Goal: Contribute content

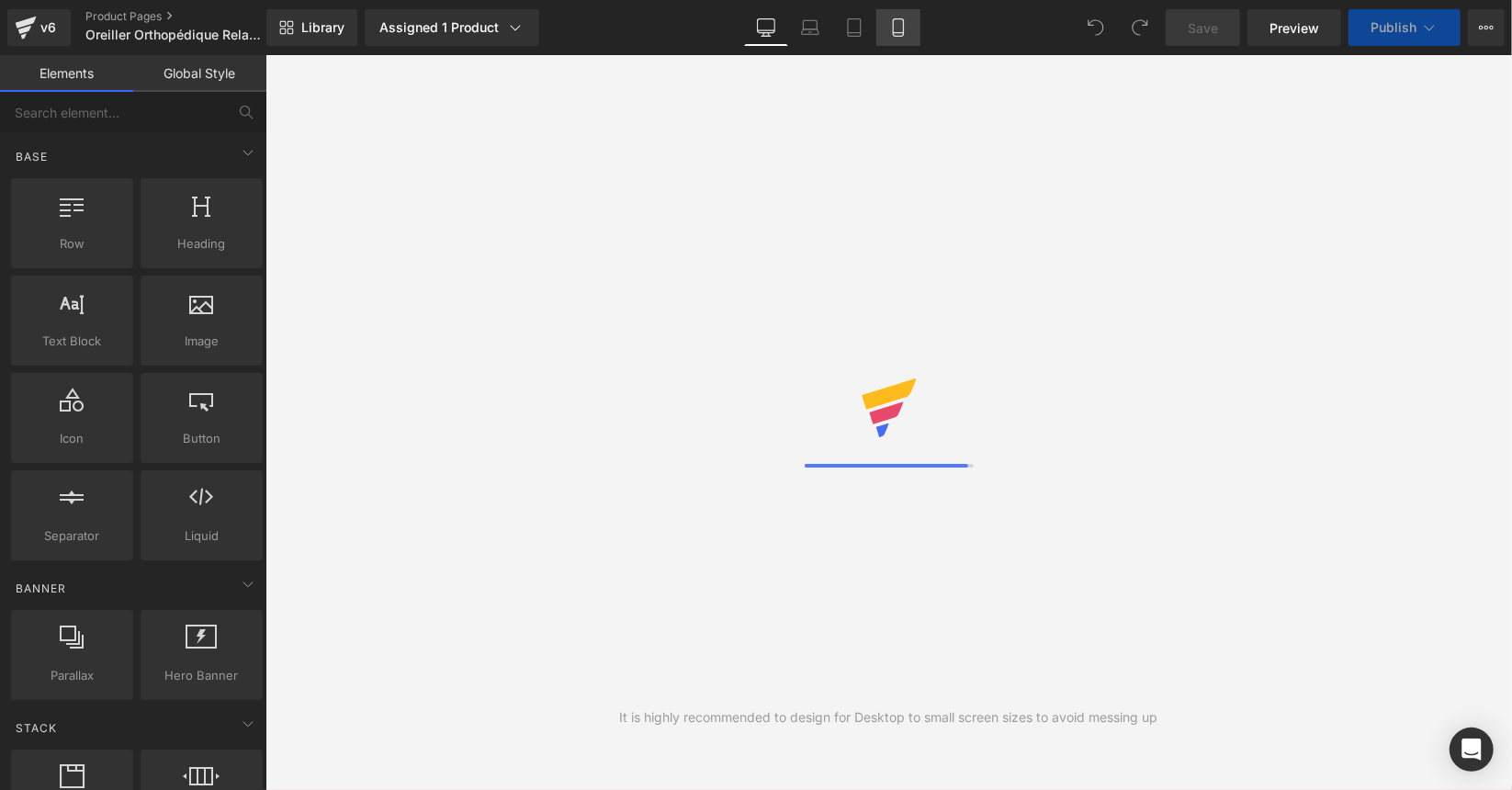
click at [909, 22] on link "Mobile" at bounding box center [898, 26] width 44 height 36
click at [900, 26] on icon at bounding box center [898, 27] width 19 height 19
click at [909, 38] on link "Mobile" at bounding box center [898, 26] width 44 height 36
click at [897, 33] on icon at bounding box center [897, 33] width 10 height 0
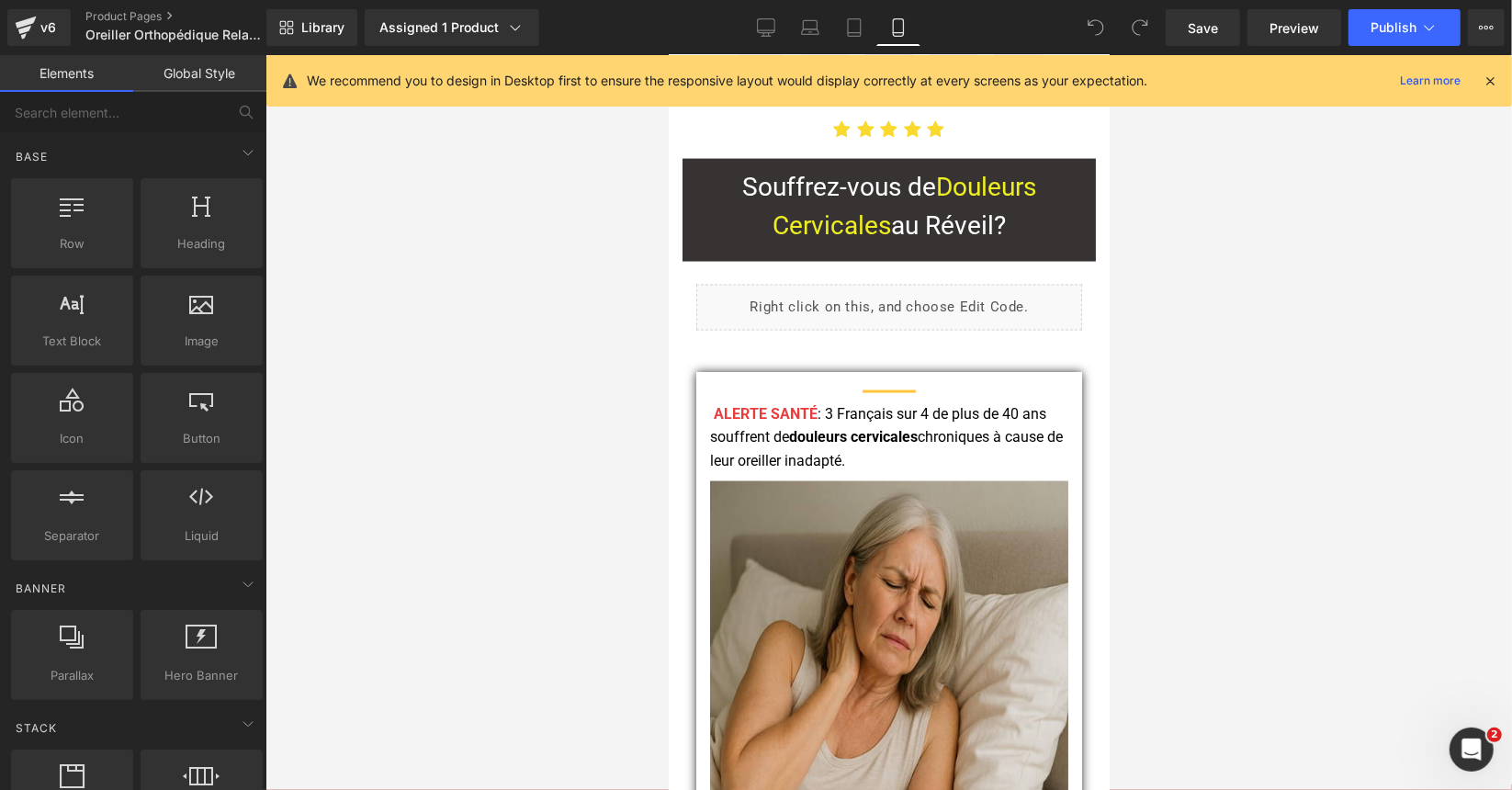
scroll to position [1836, 0]
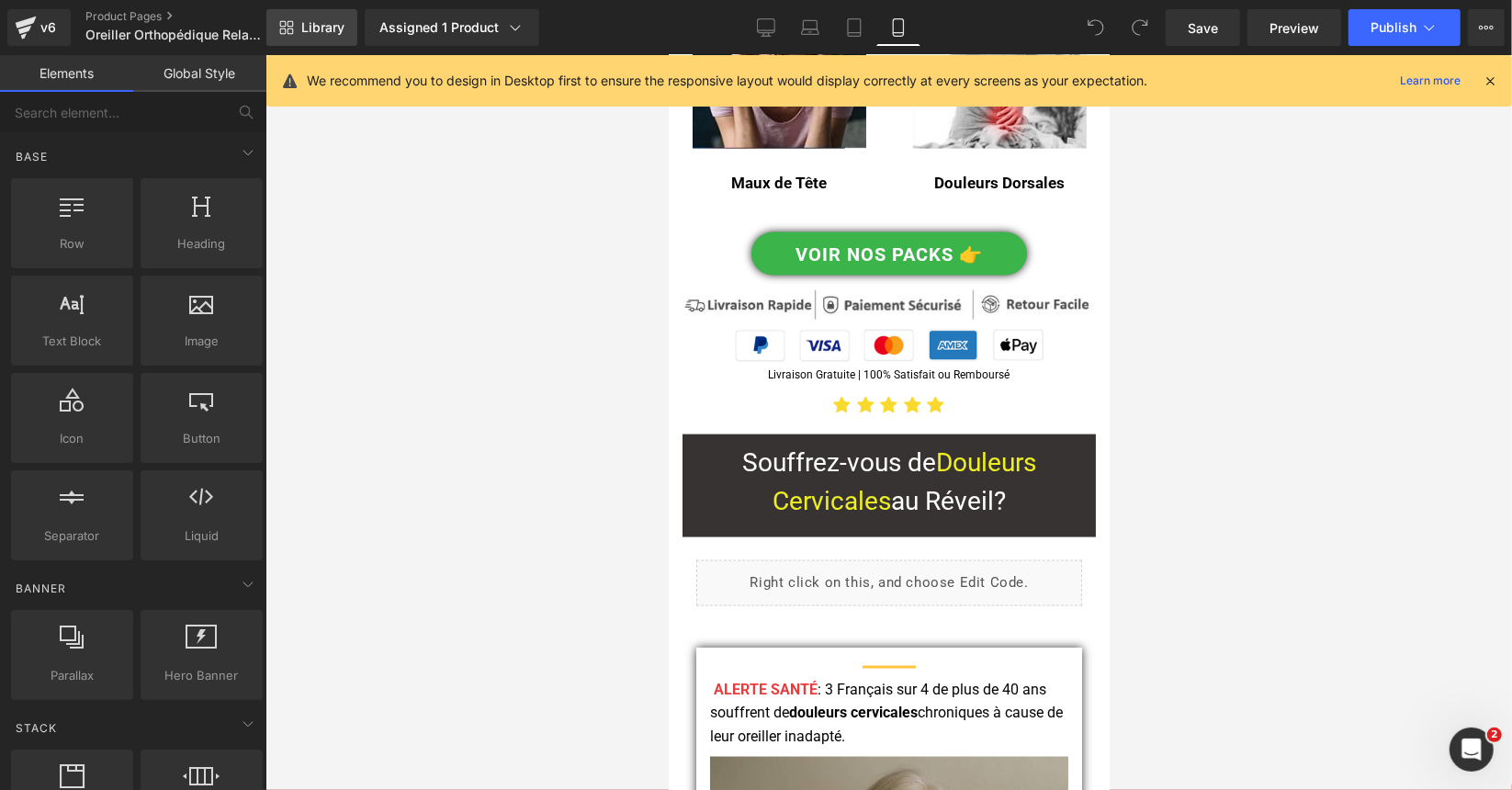
click at [350, 20] on link "Library" at bounding box center [311, 26] width 91 height 36
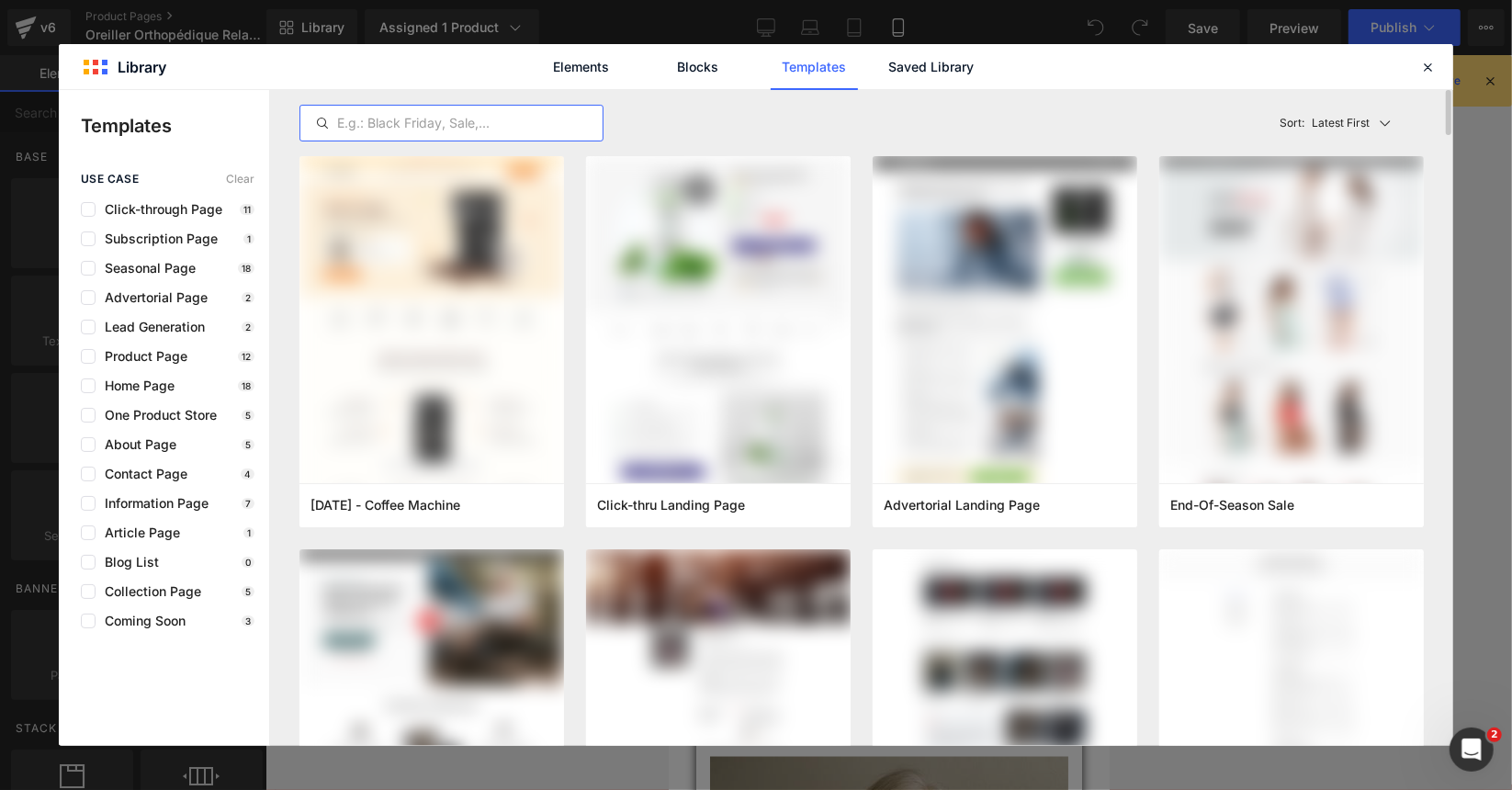
click at [369, 130] on input "text" at bounding box center [452, 123] width 302 height 22
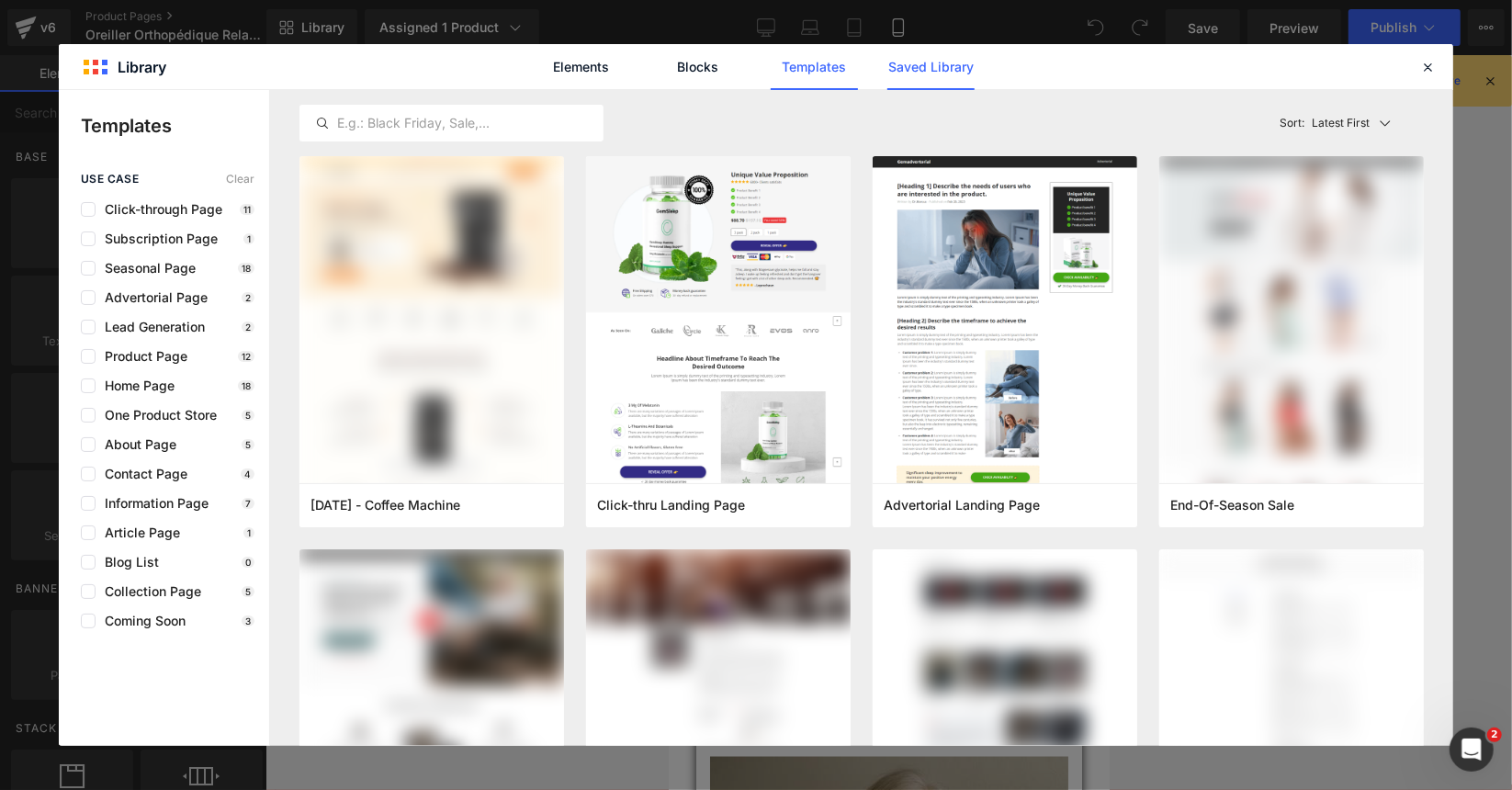
click at [955, 70] on link "Saved Library" at bounding box center [931, 67] width 87 height 46
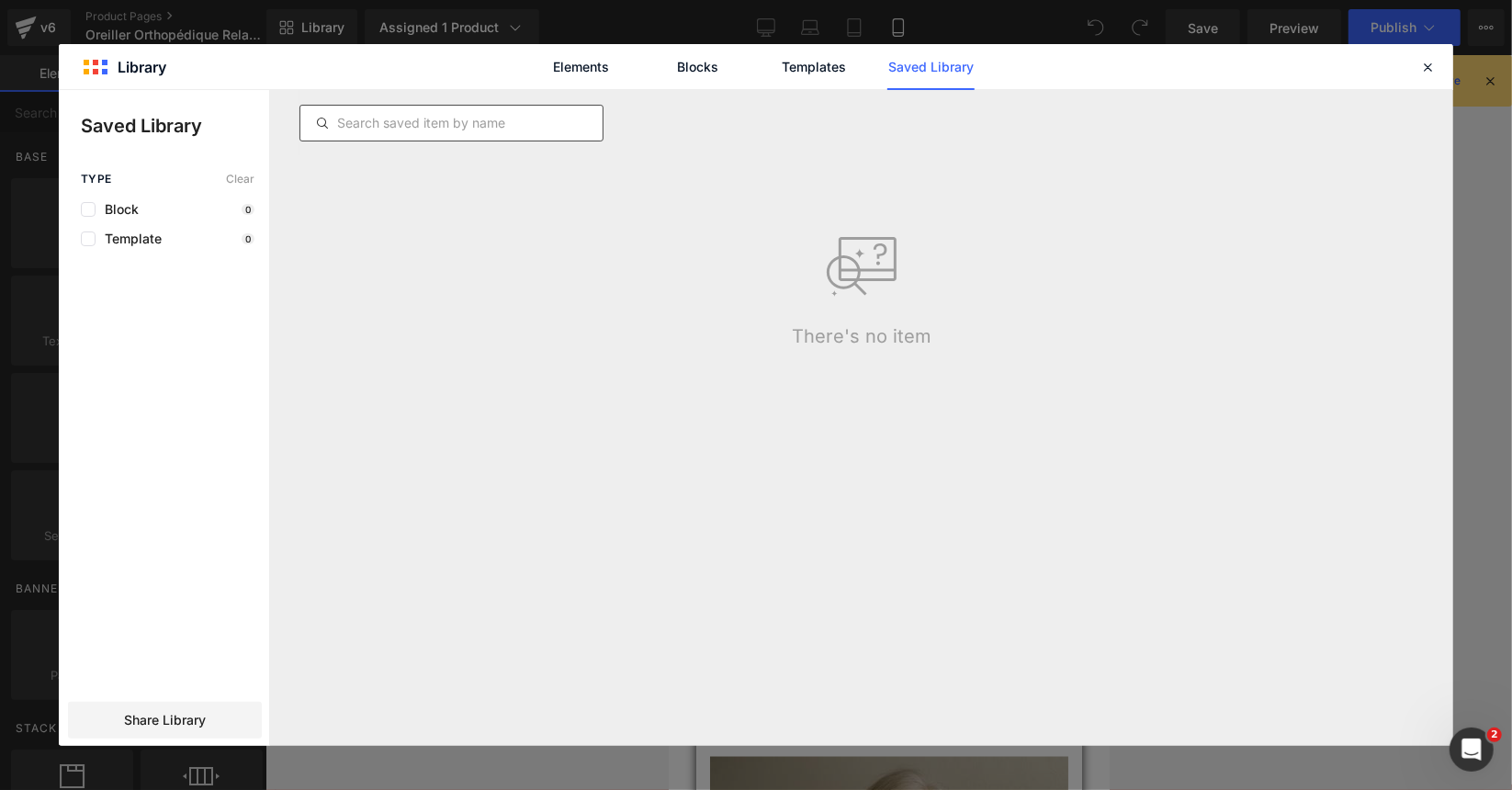
click at [467, 115] on input "text" at bounding box center [452, 123] width 302 height 22
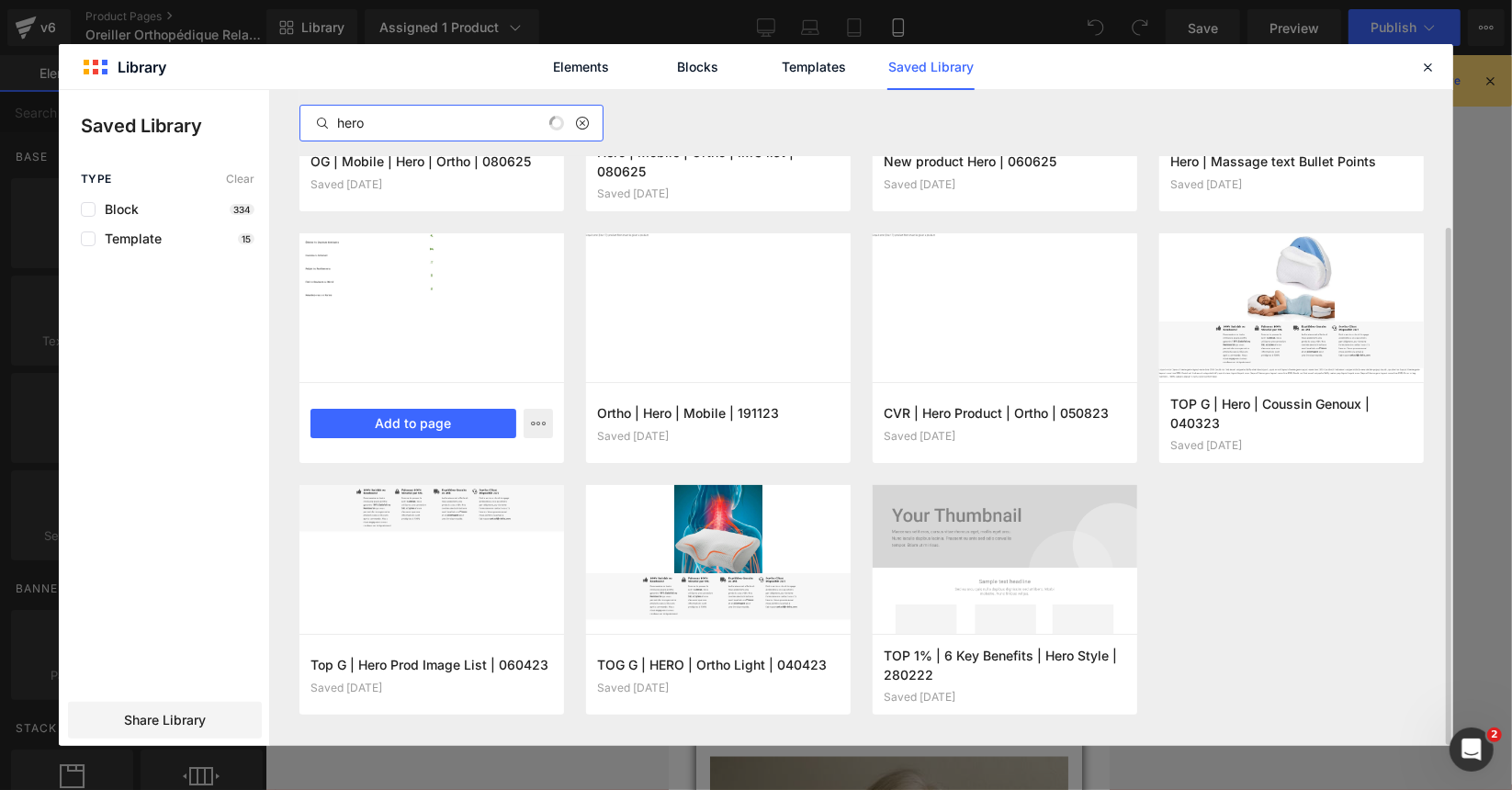
scroll to position [170, 0]
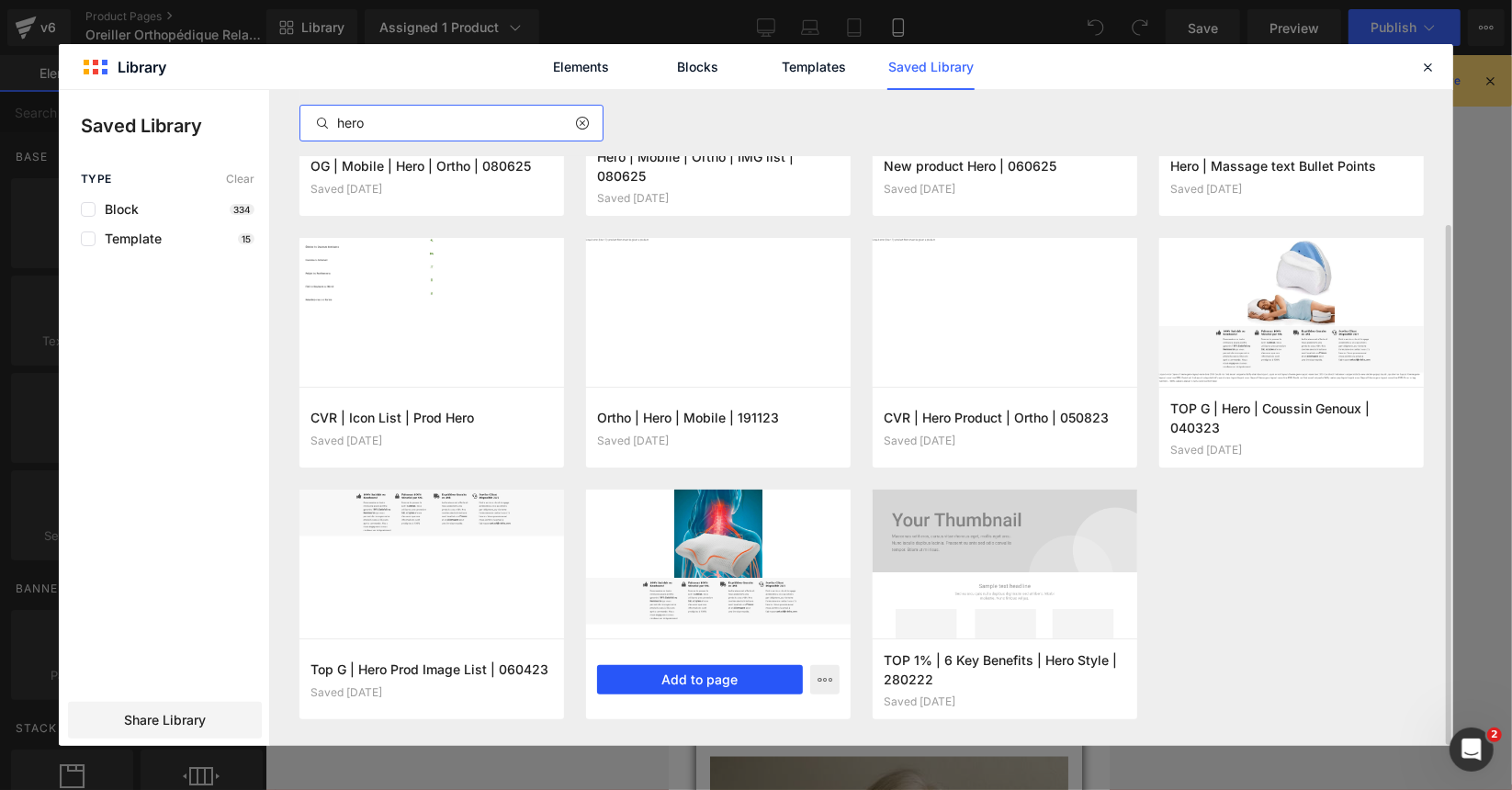
type input "hero"
click at [701, 679] on button "Add to page" at bounding box center [700, 679] width 206 height 29
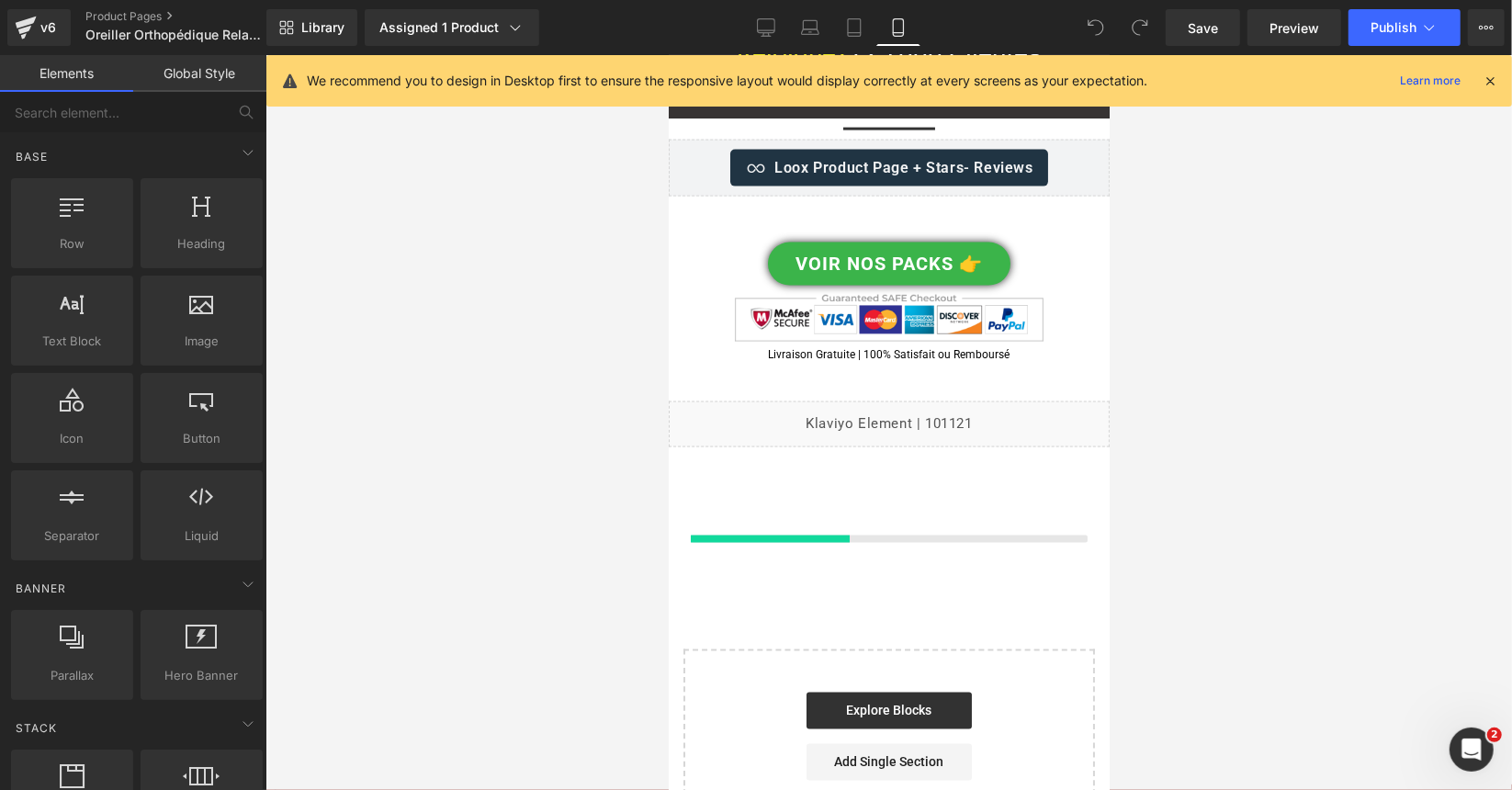
scroll to position [23190, 0]
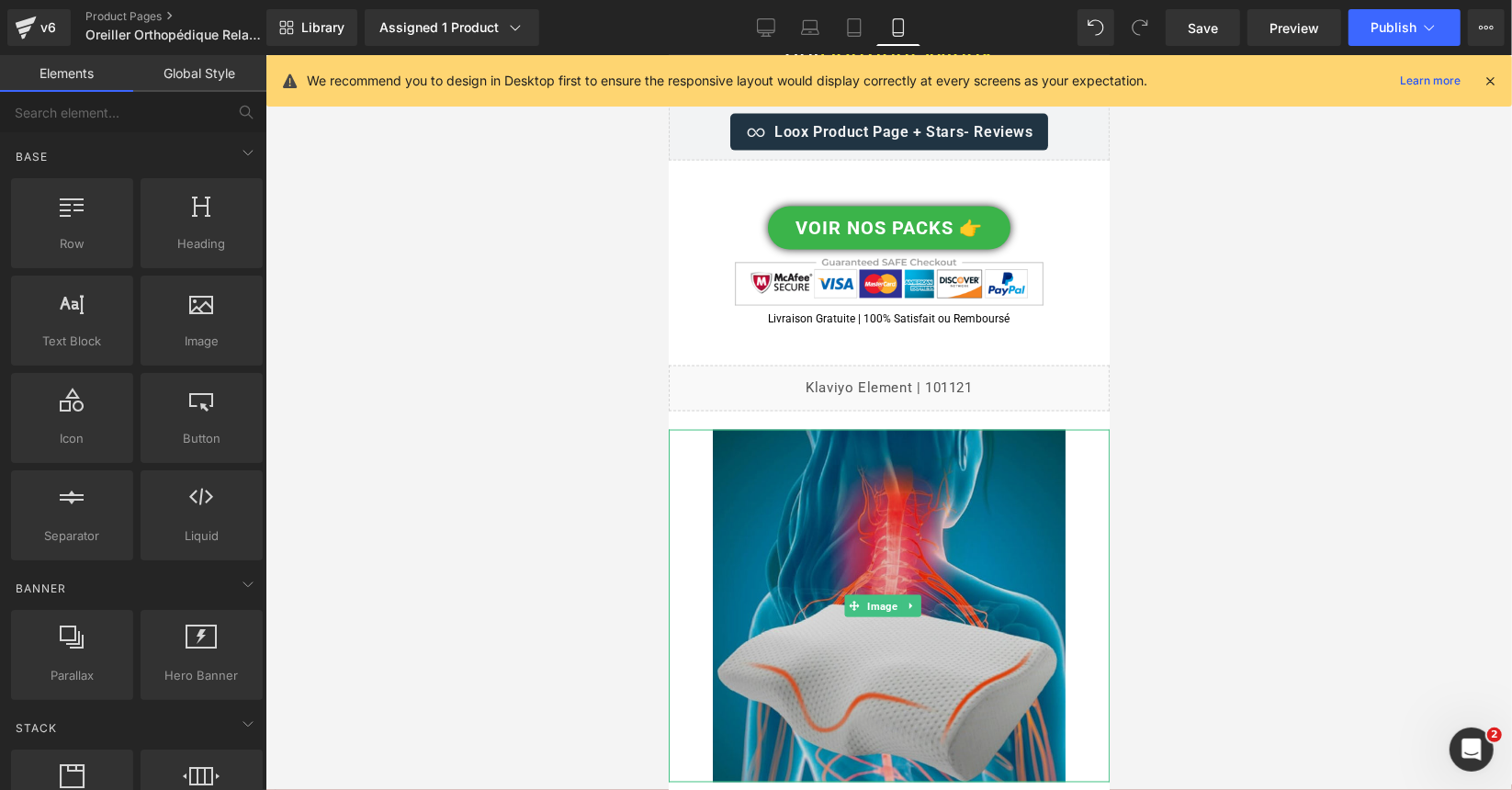
click at [861, 429] on img at bounding box center [888, 605] width 352 height 352
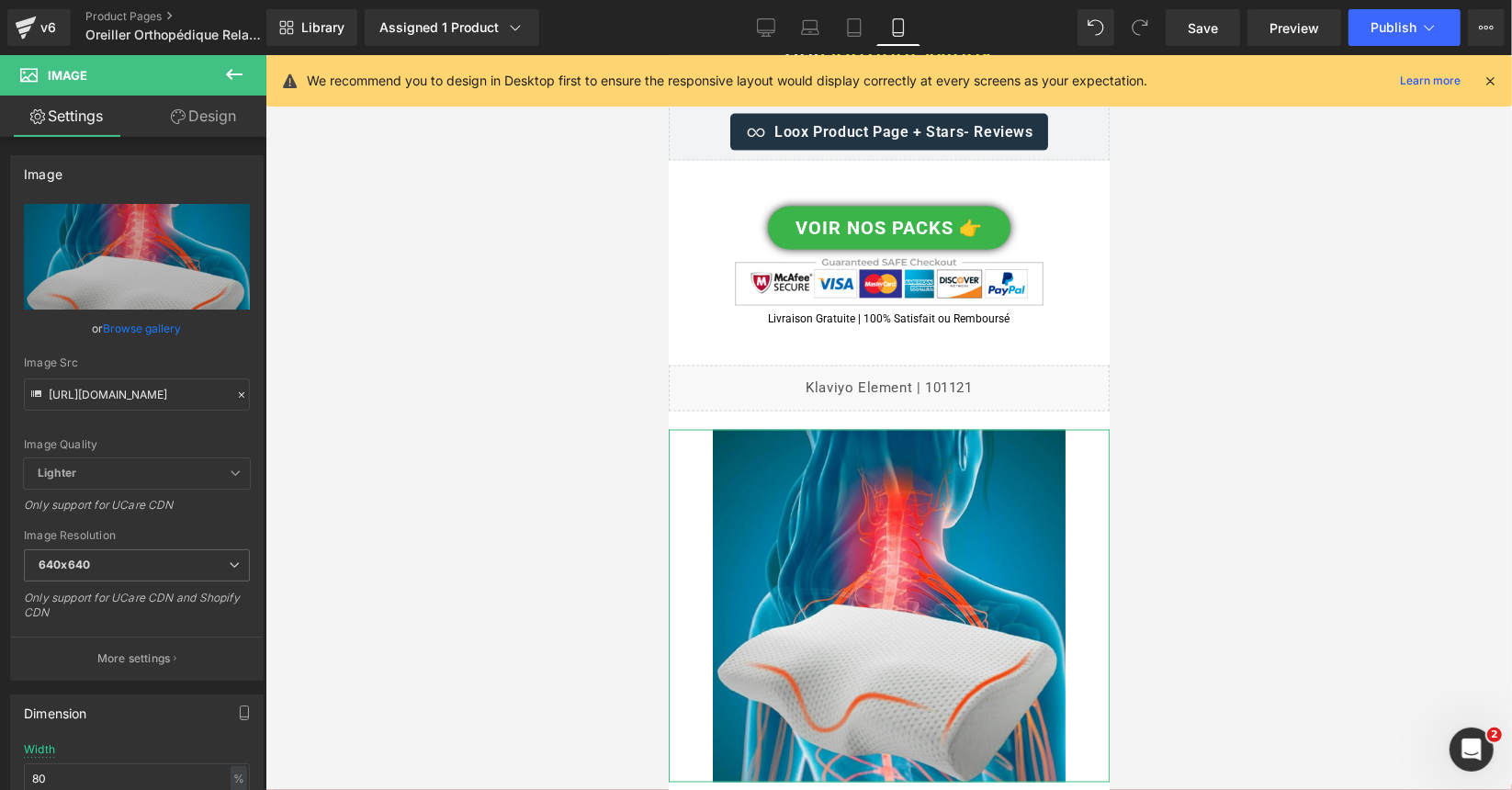
click at [226, 118] on link "Design" at bounding box center [203, 116] width 134 height 41
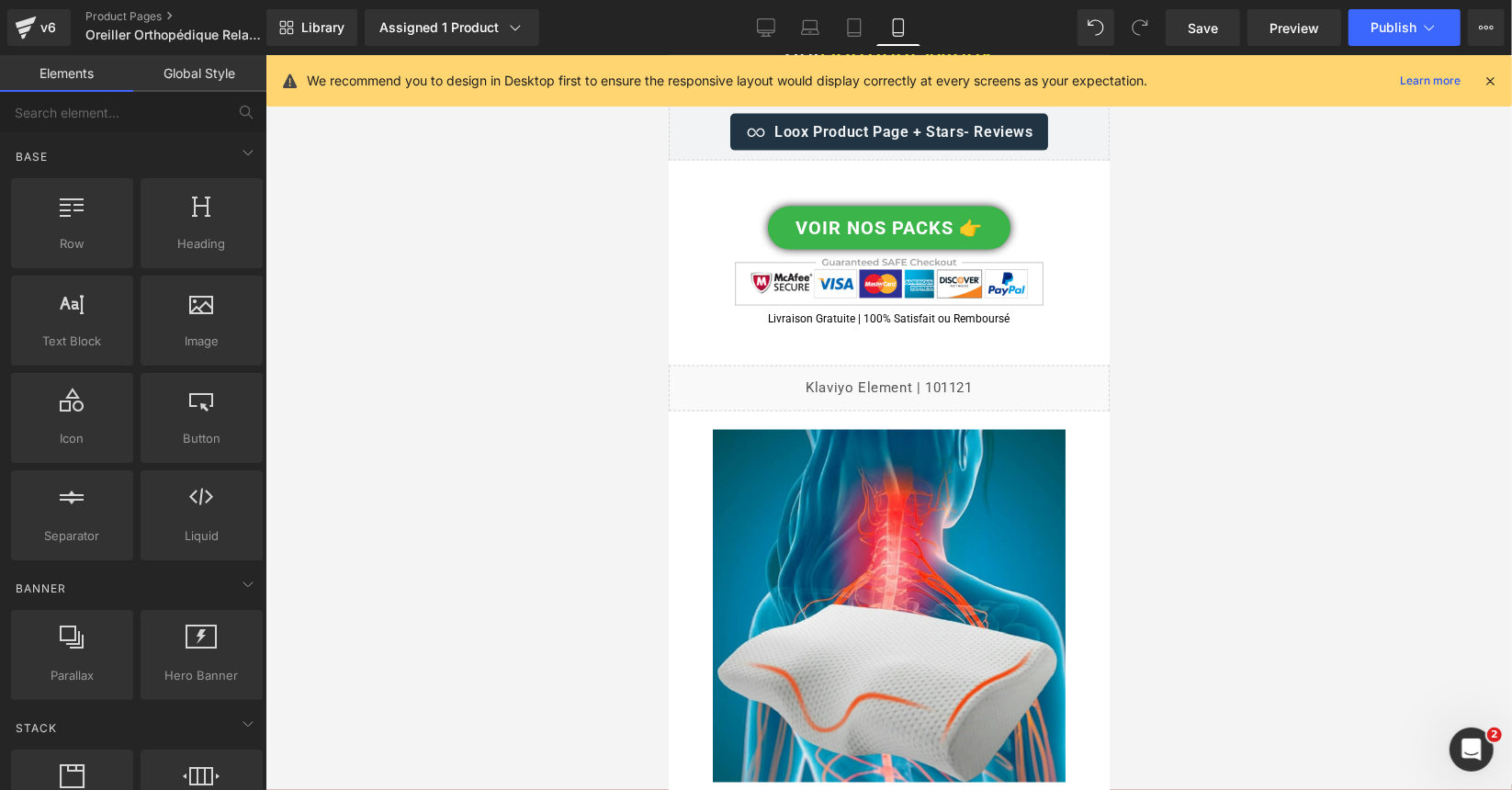
click at [540, 290] on div at bounding box center [889, 422] width 1247 height 734
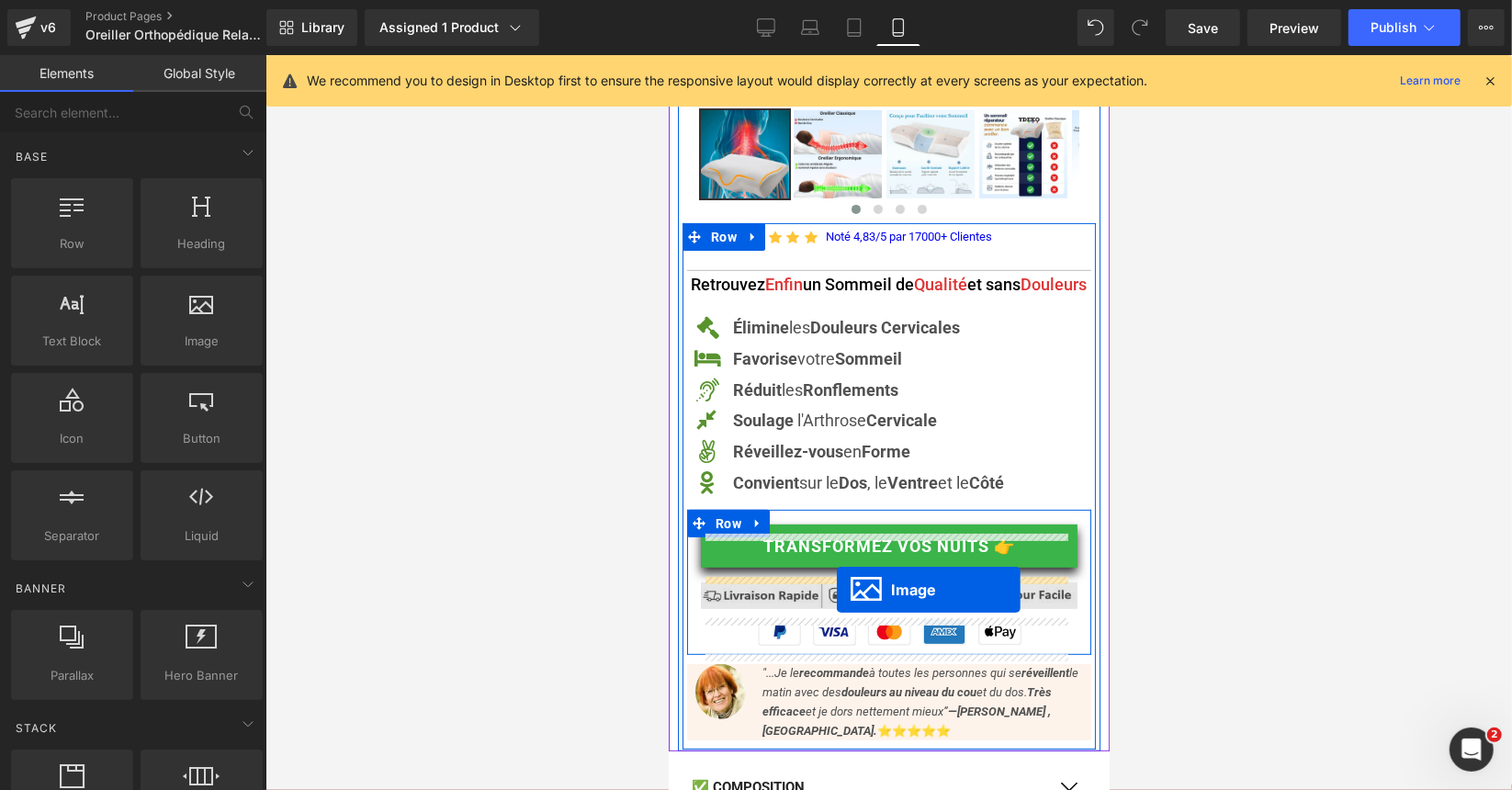
scroll to position [0, 0]
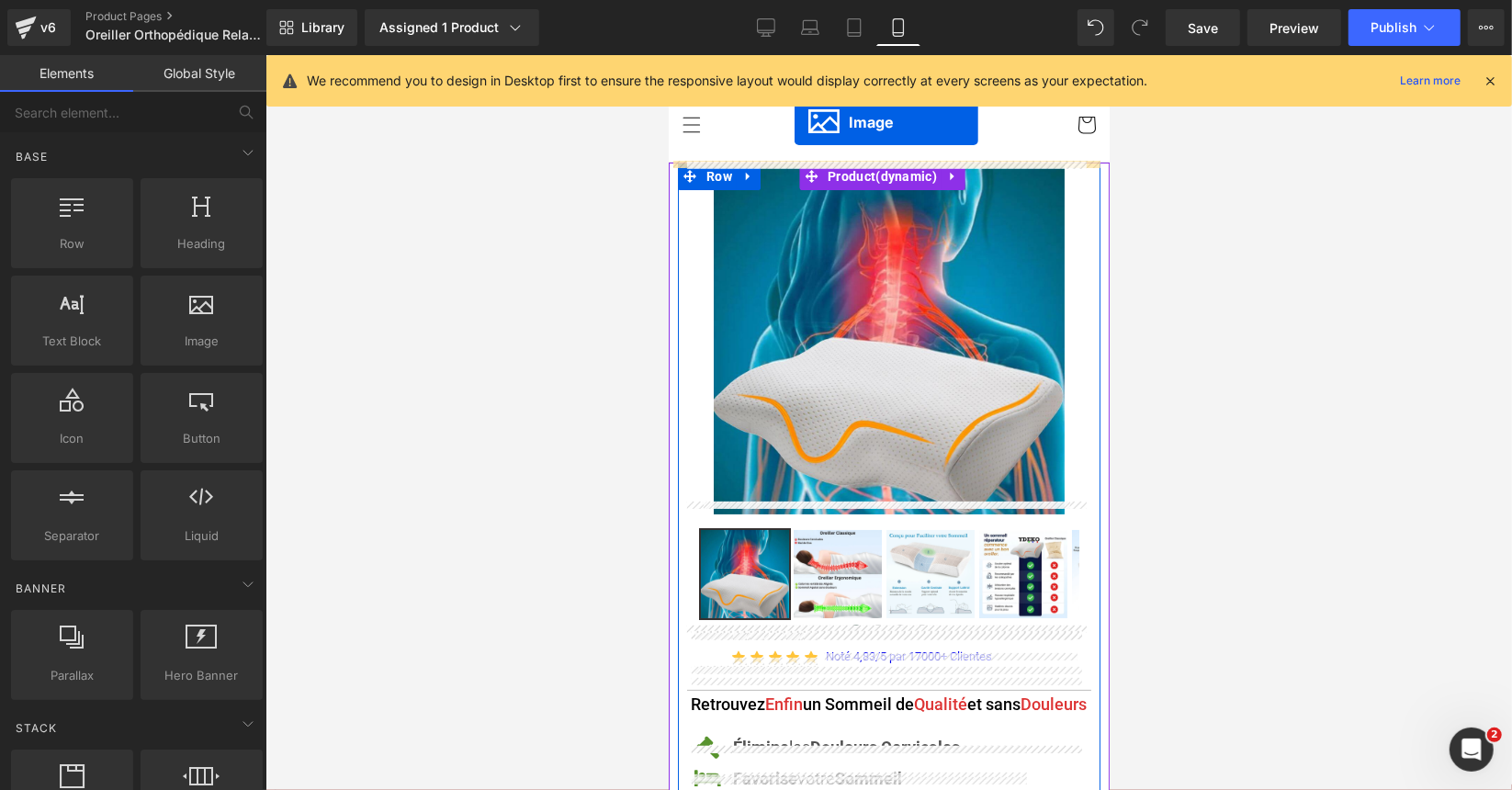
drag, startPoint x: 873, startPoint y: 407, endPoint x: 786, endPoint y: 114, distance: 305.6
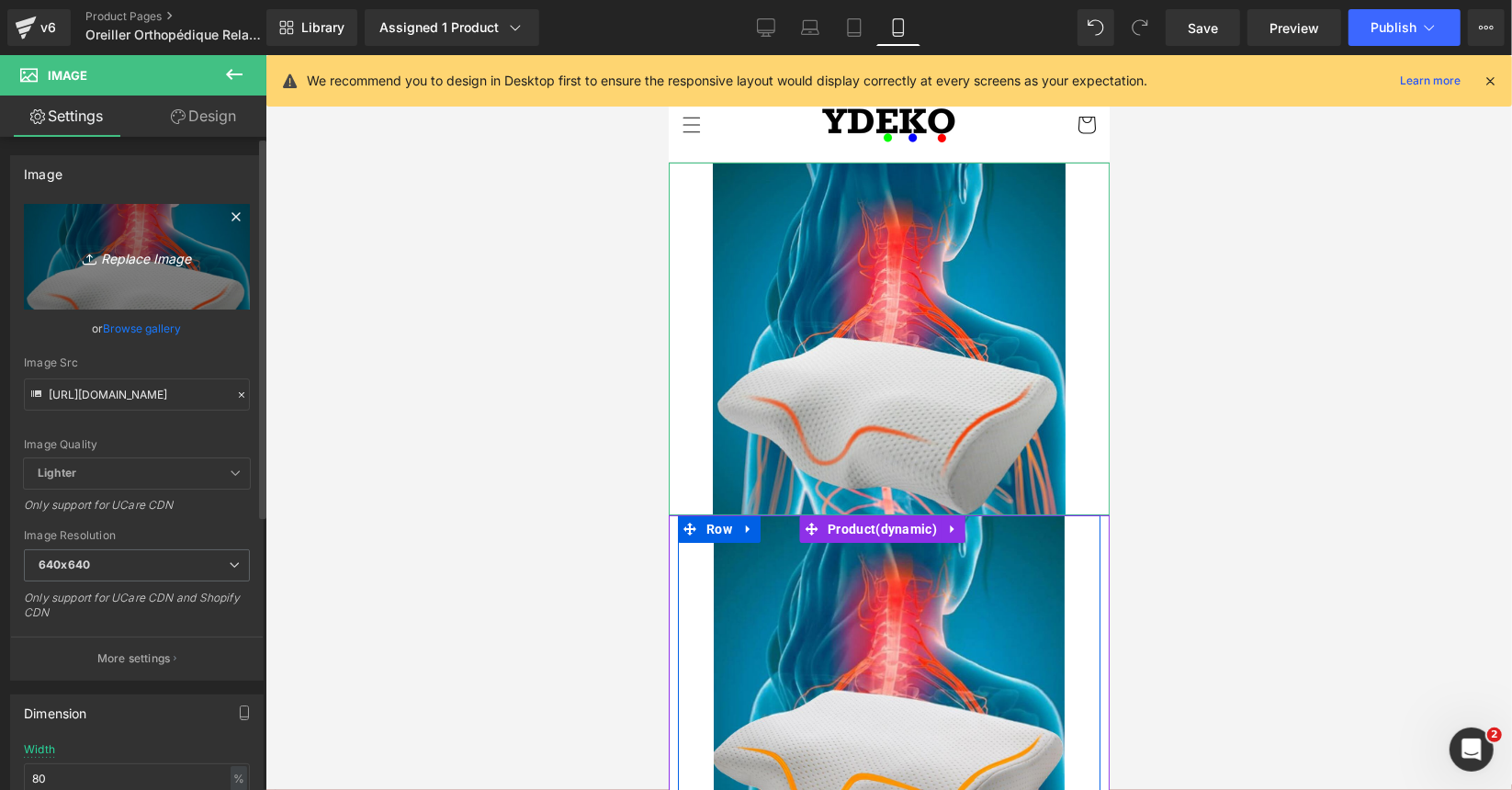
click at [138, 265] on icon "Replace Image" at bounding box center [137, 256] width 147 height 23
type input "C:\fakepath\Hero [PERSON_NAME] 800 (1).jpg"
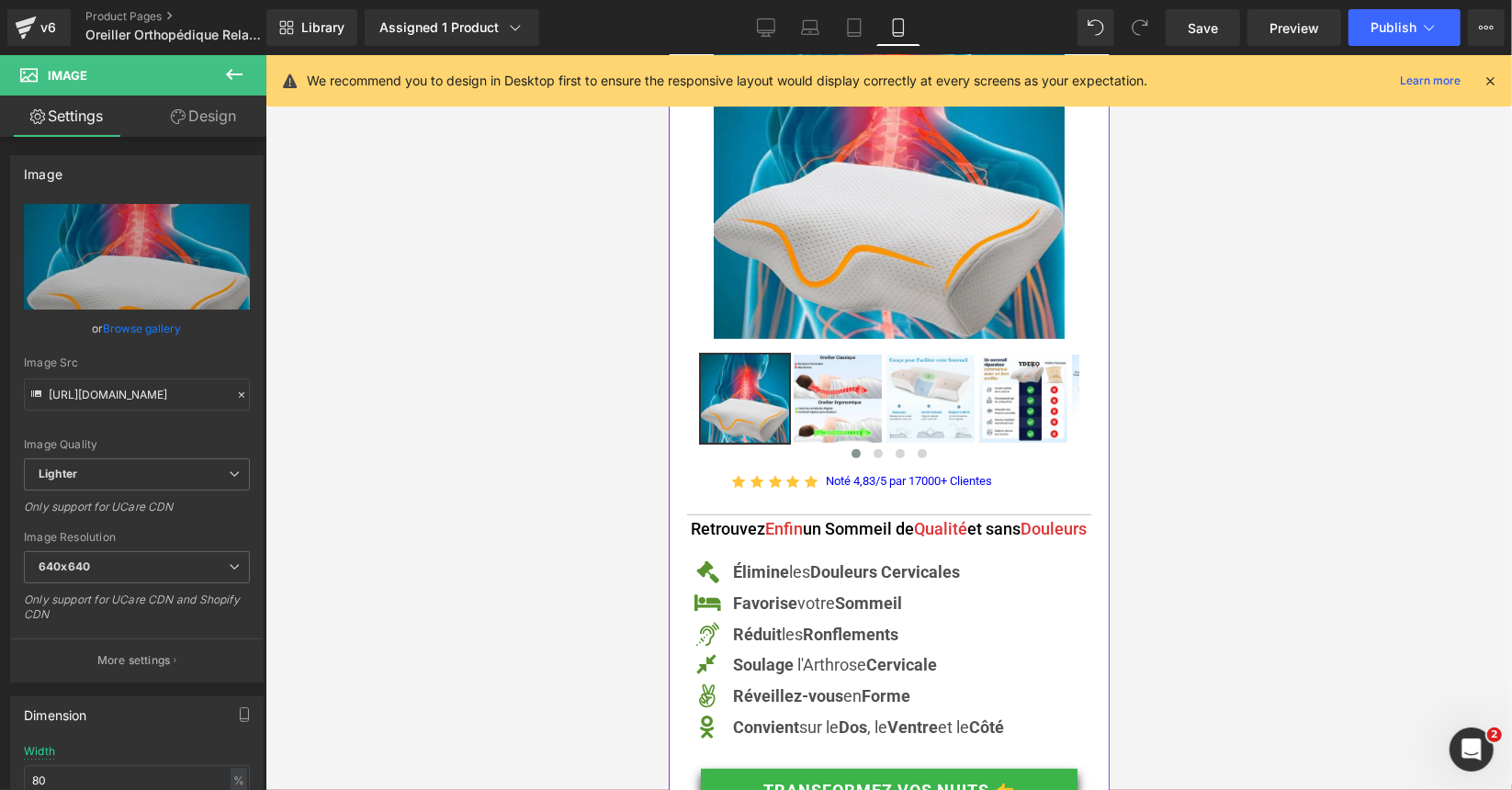
scroll to position [551, 0]
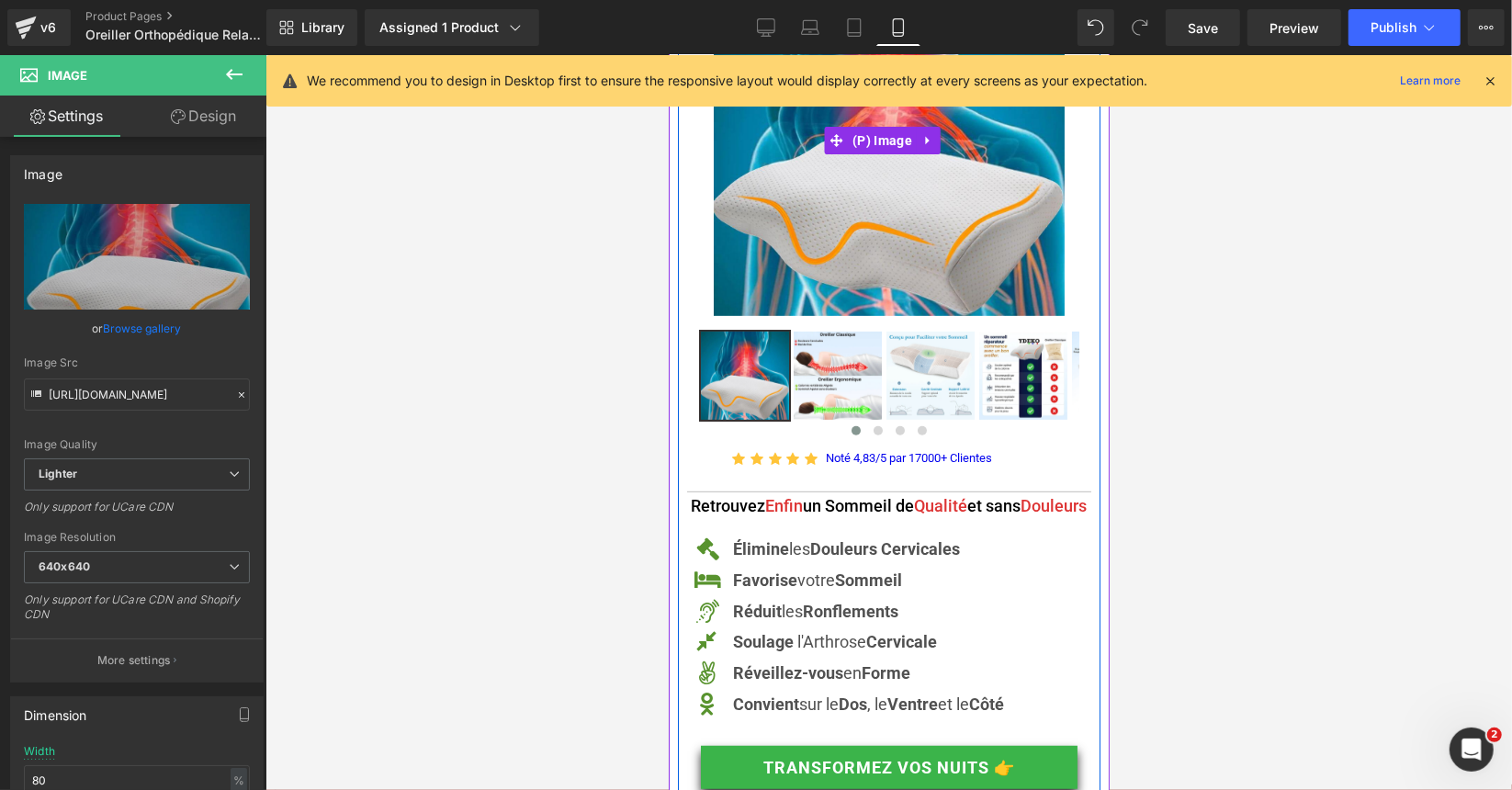
click at [800, 222] on img at bounding box center [889, 140] width 351 height 351
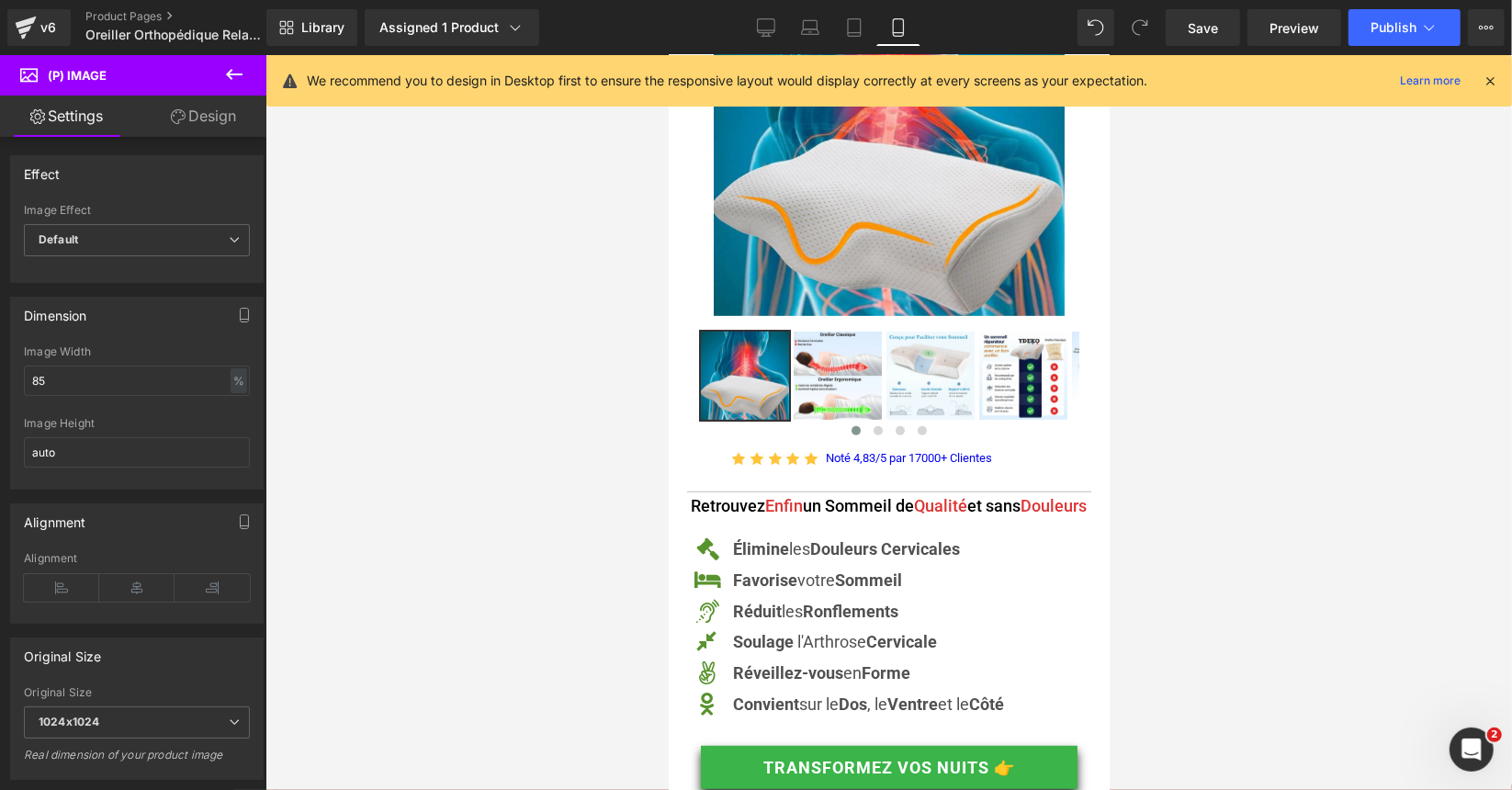
click at [214, 121] on link "Design" at bounding box center [203, 116] width 134 height 41
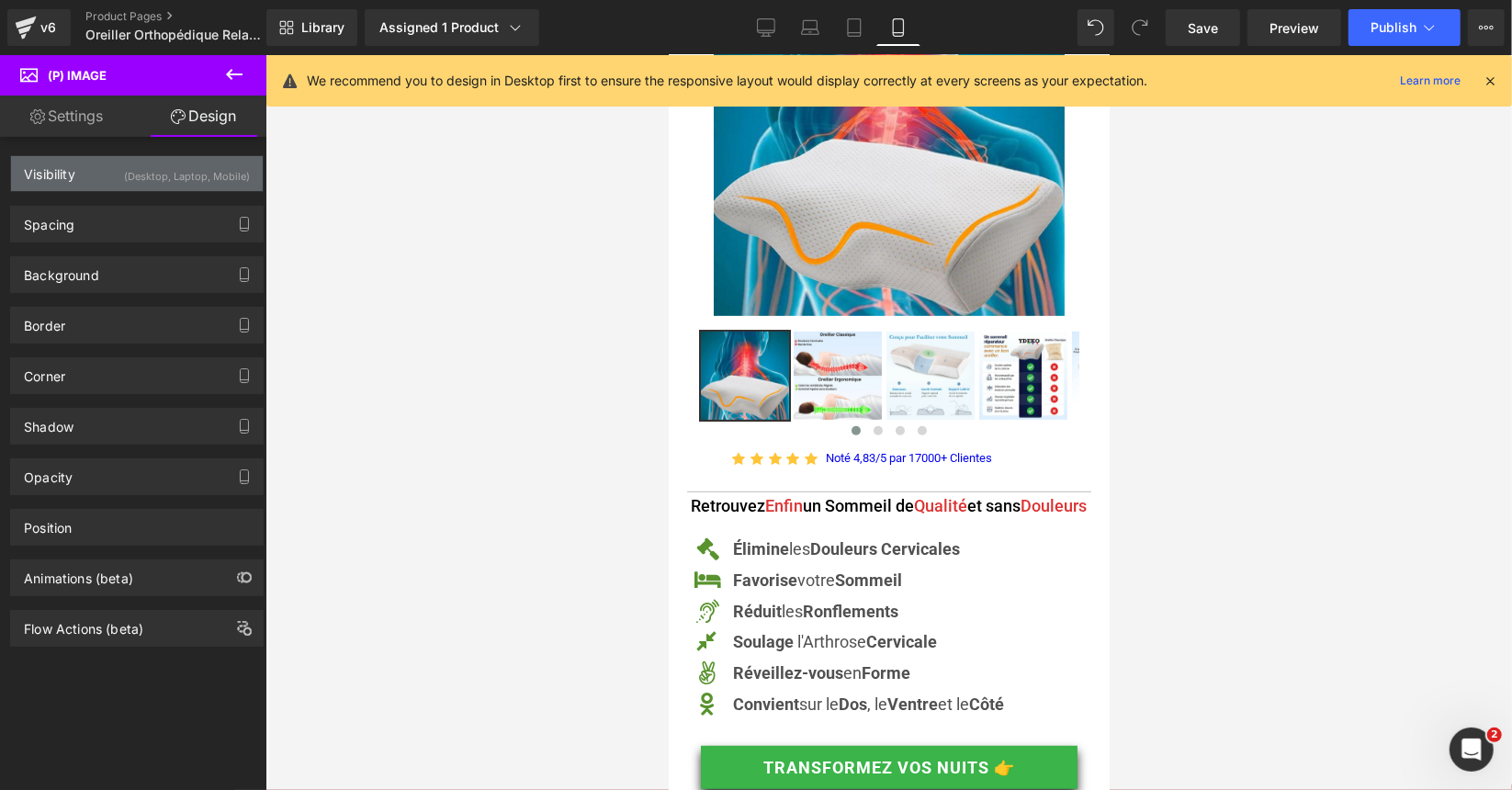
click at [185, 176] on div "(Desktop, Laptop, Mobile)" at bounding box center [187, 171] width 126 height 30
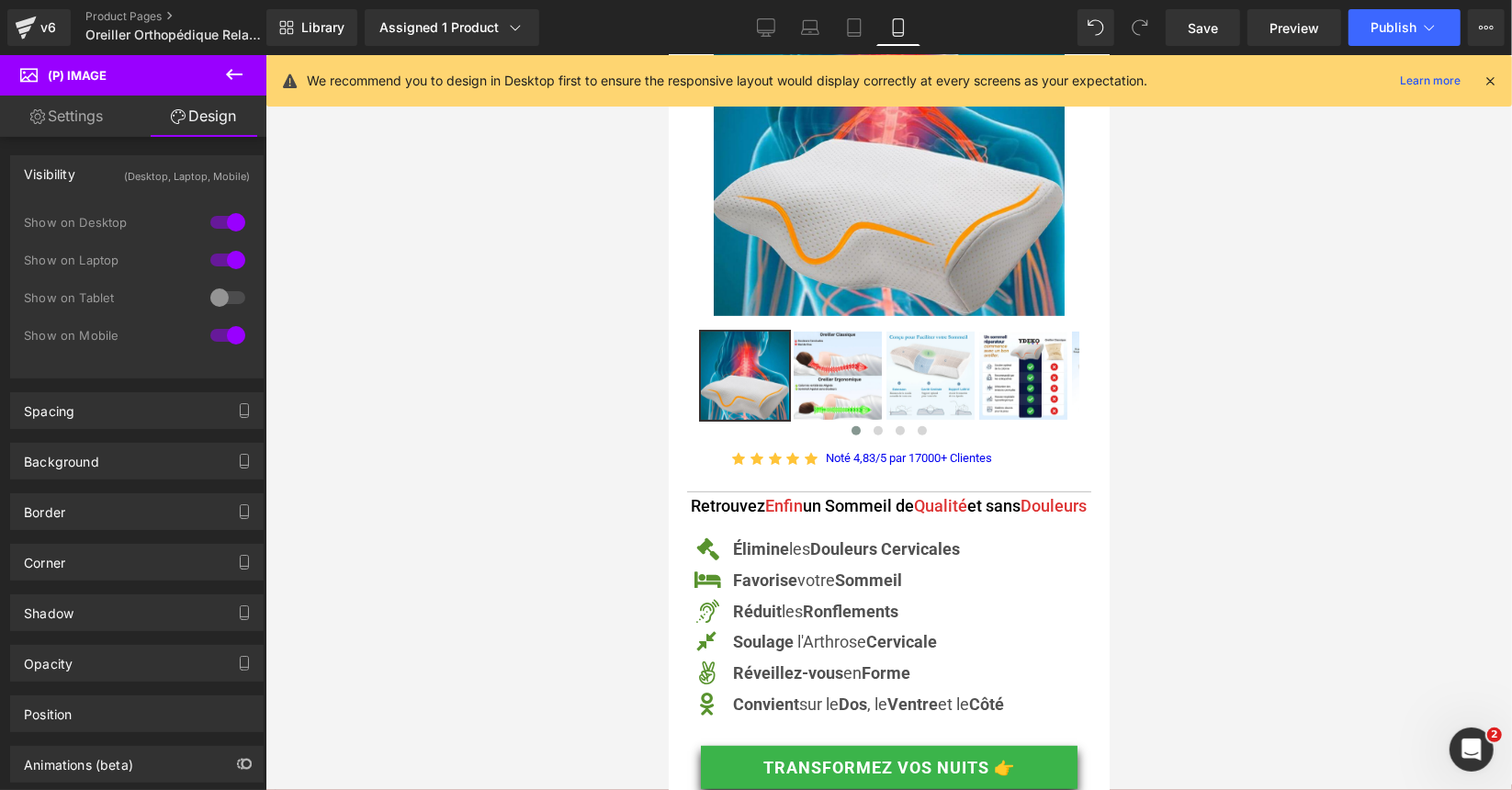
click at [233, 332] on div at bounding box center [228, 336] width 44 height 29
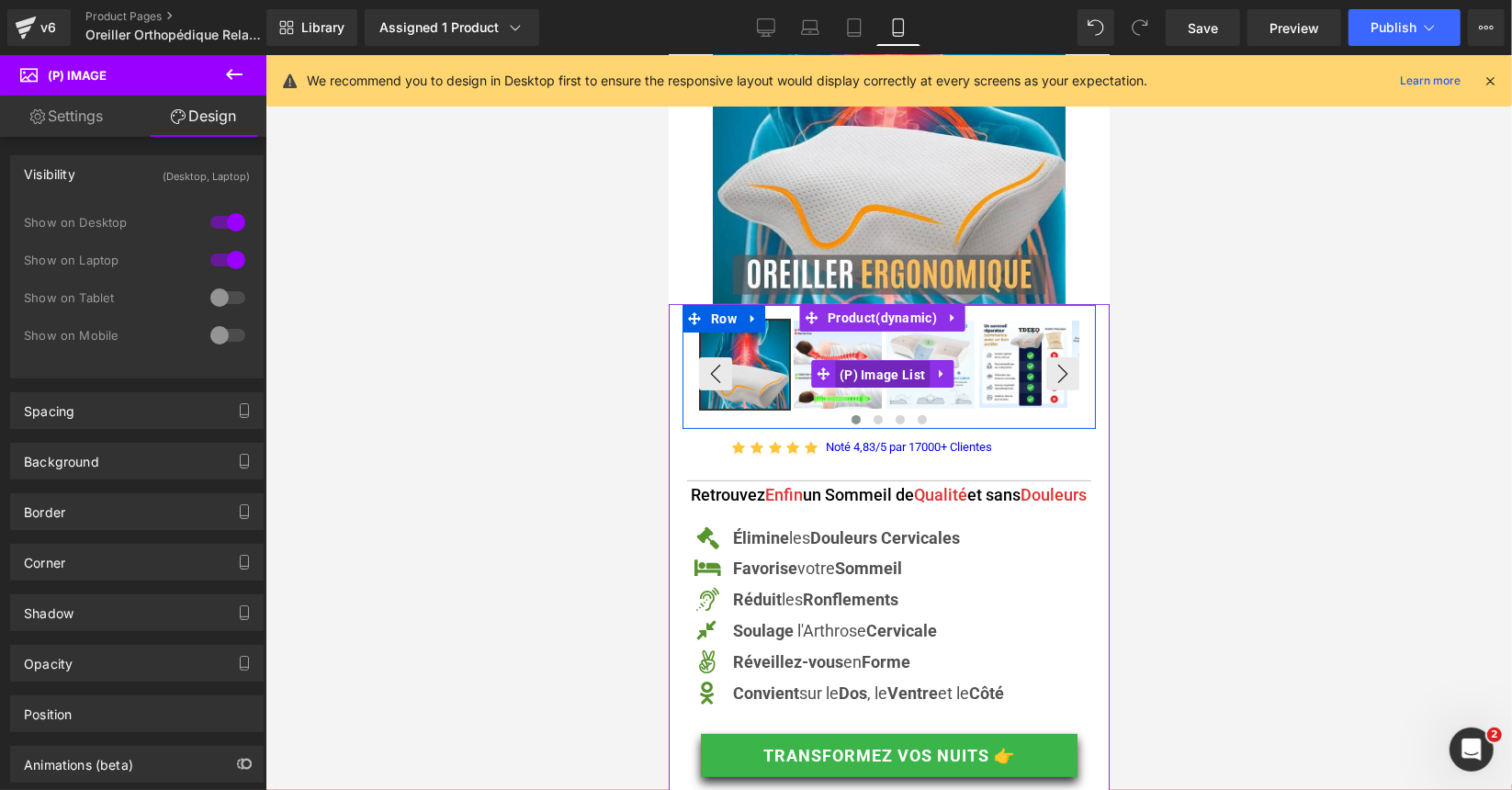
drag, startPoint x: 882, startPoint y: 367, endPoint x: 1065, endPoint y: 443, distance: 198.2
click at [882, 367] on span "(P) Image List" at bounding box center [881, 374] width 94 height 27
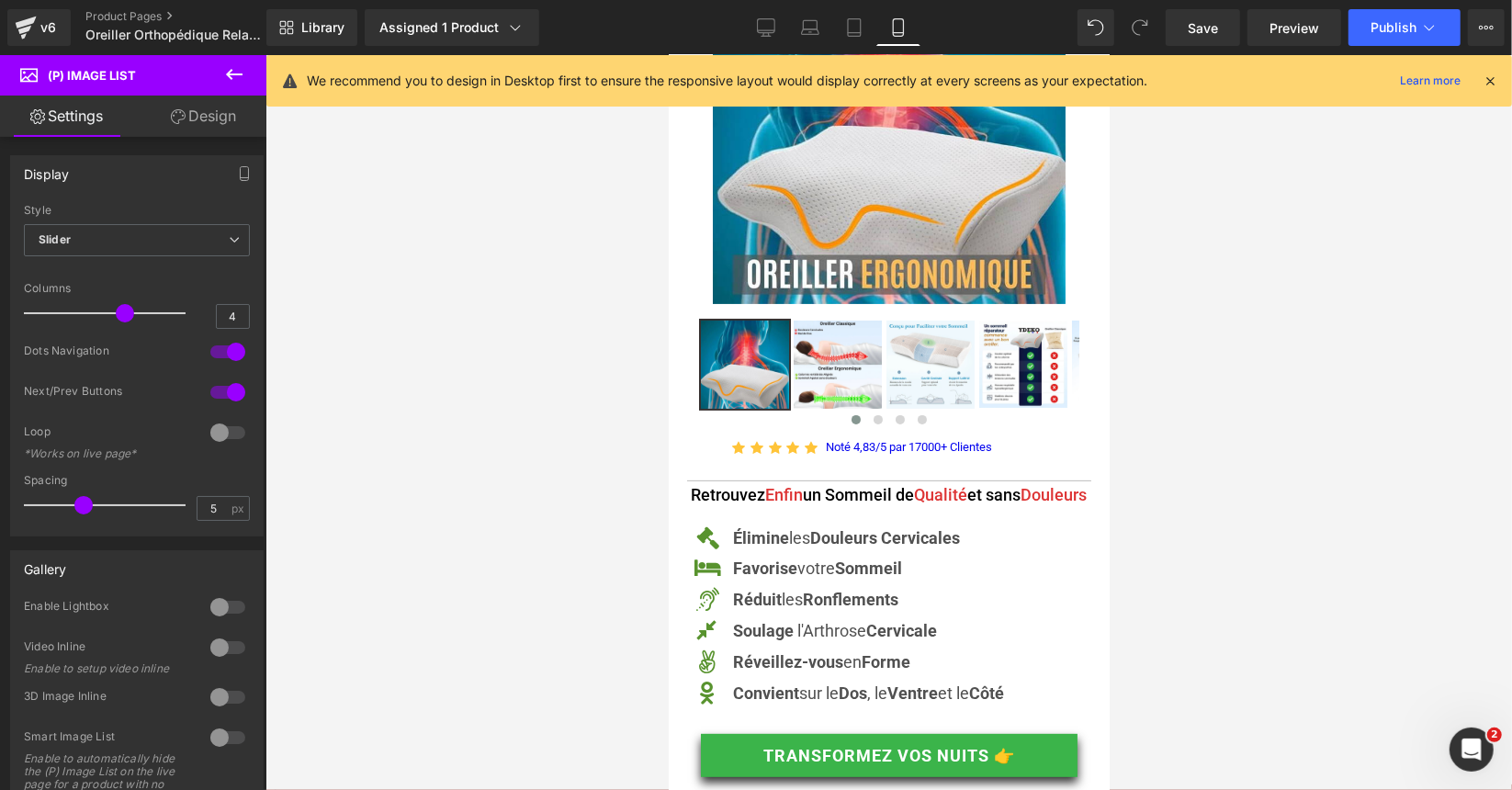
click at [214, 115] on link "Design" at bounding box center [203, 116] width 134 height 41
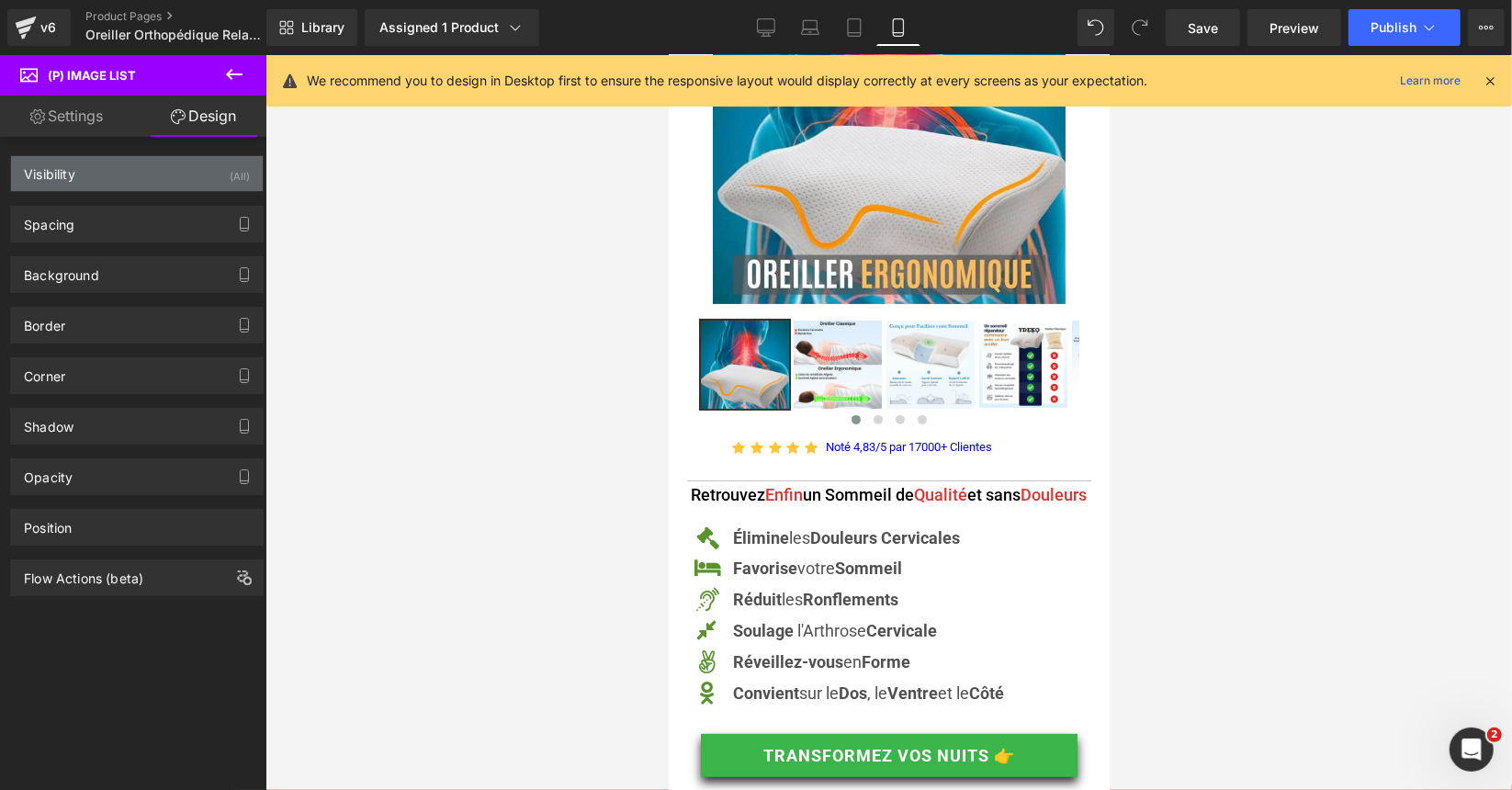
click at [178, 184] on div "Visibility (All)" at bounding box center [136, 174] width 251 height 35
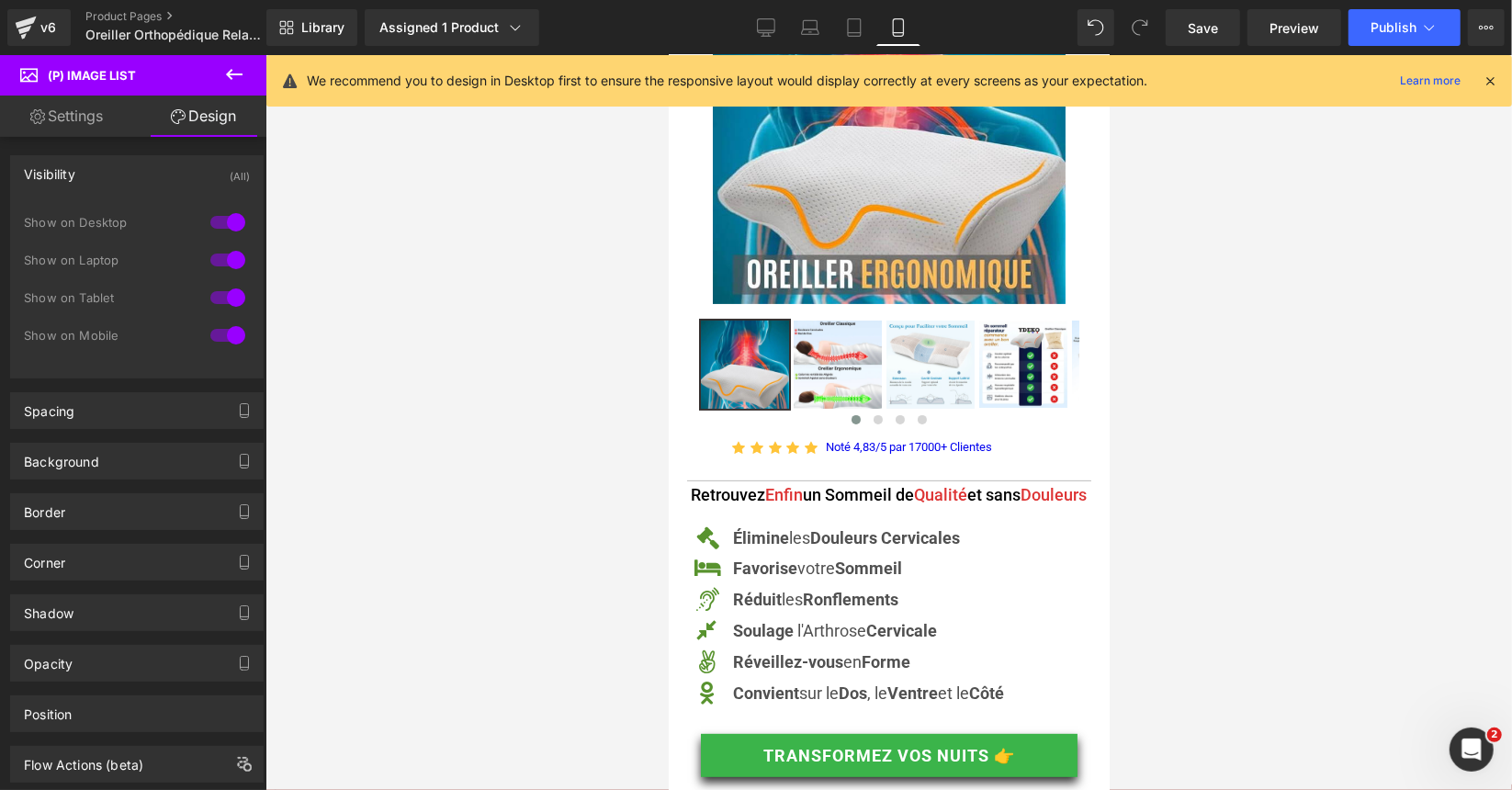
click at [237, 339] on div at bounding box center [228, 336] width 44 height 29
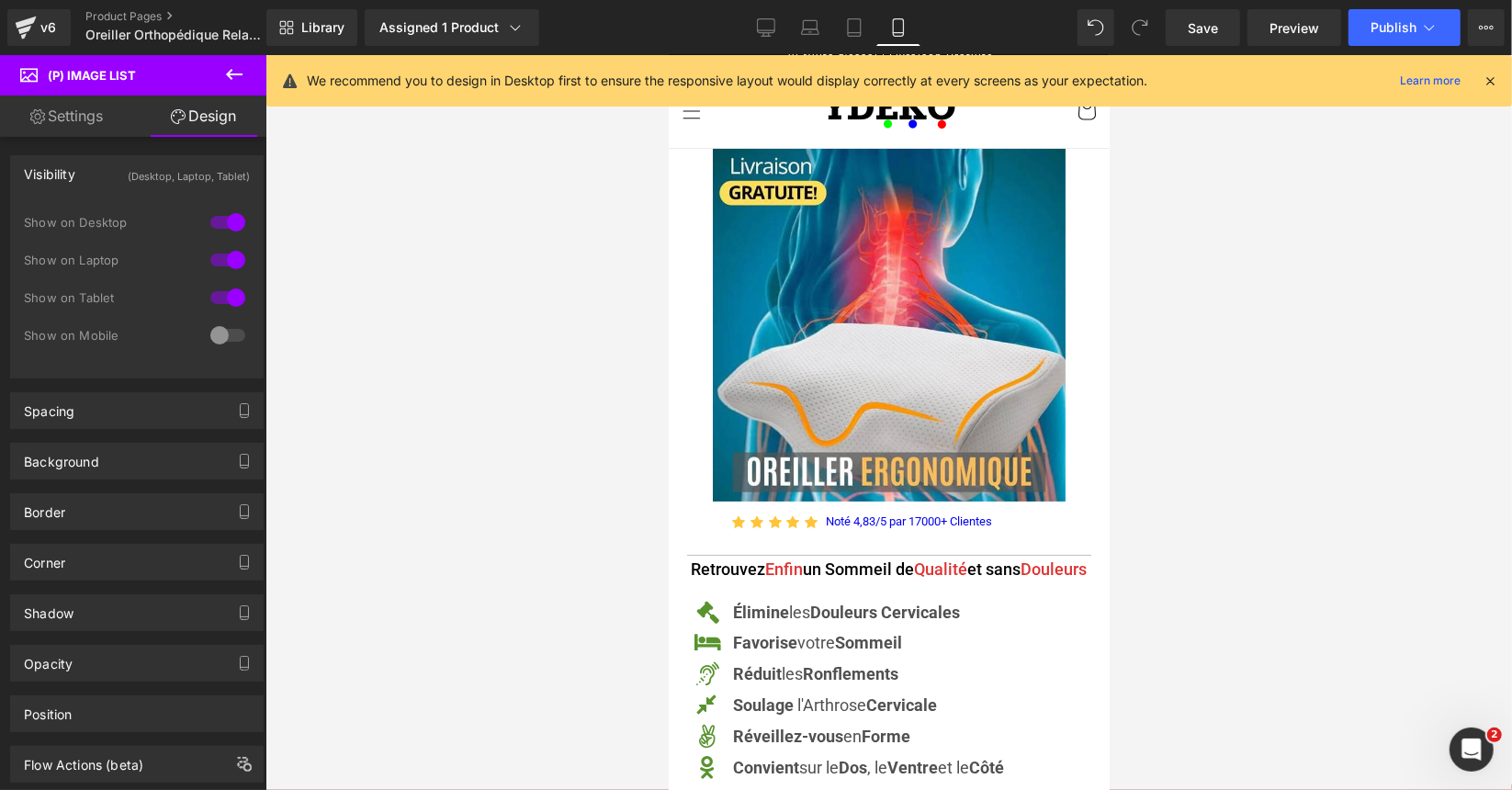
scroll to position [0, 0]
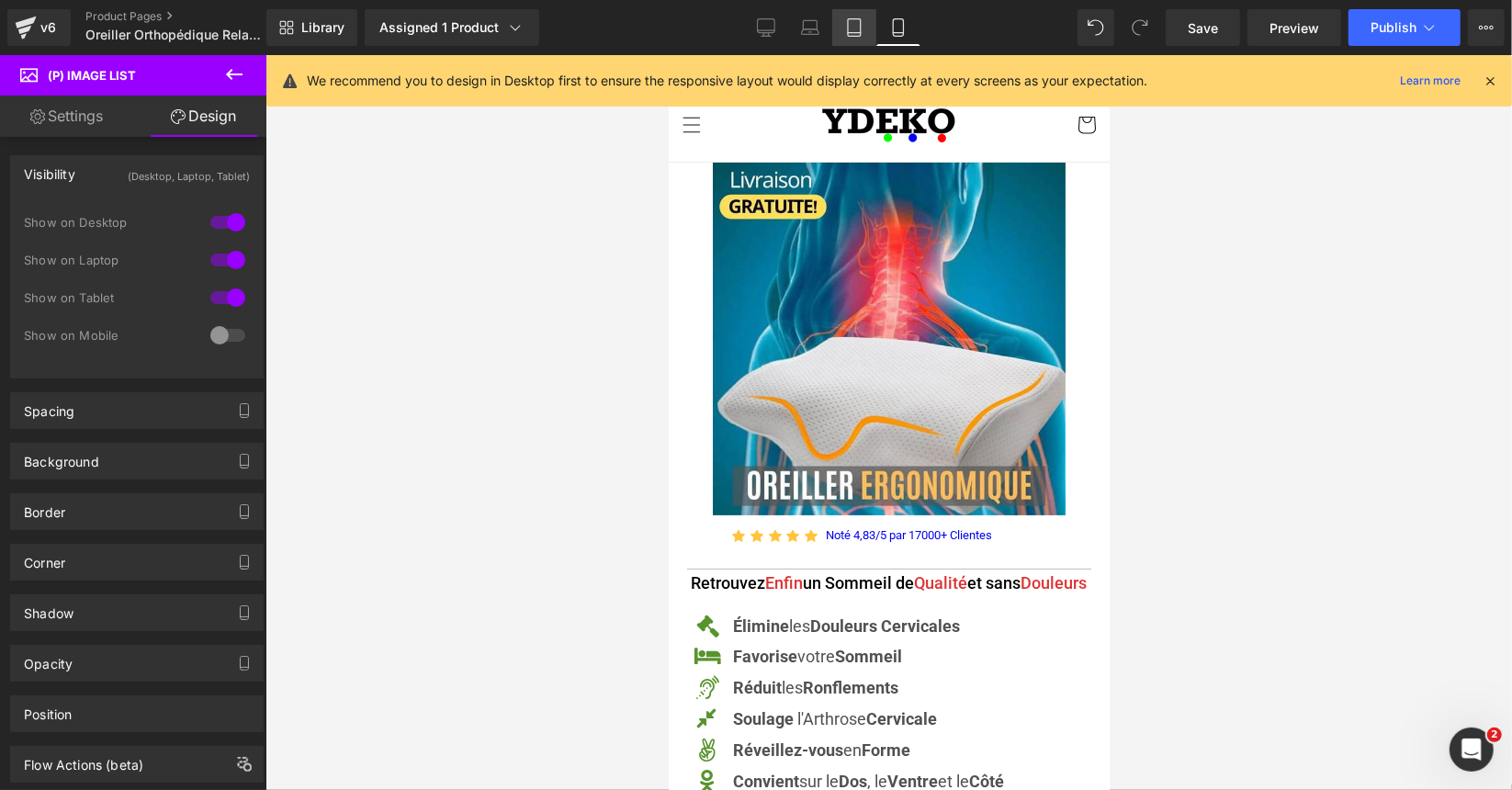
click at [859, 35] on icon at bounding box center [854, 28] width 13 height 18
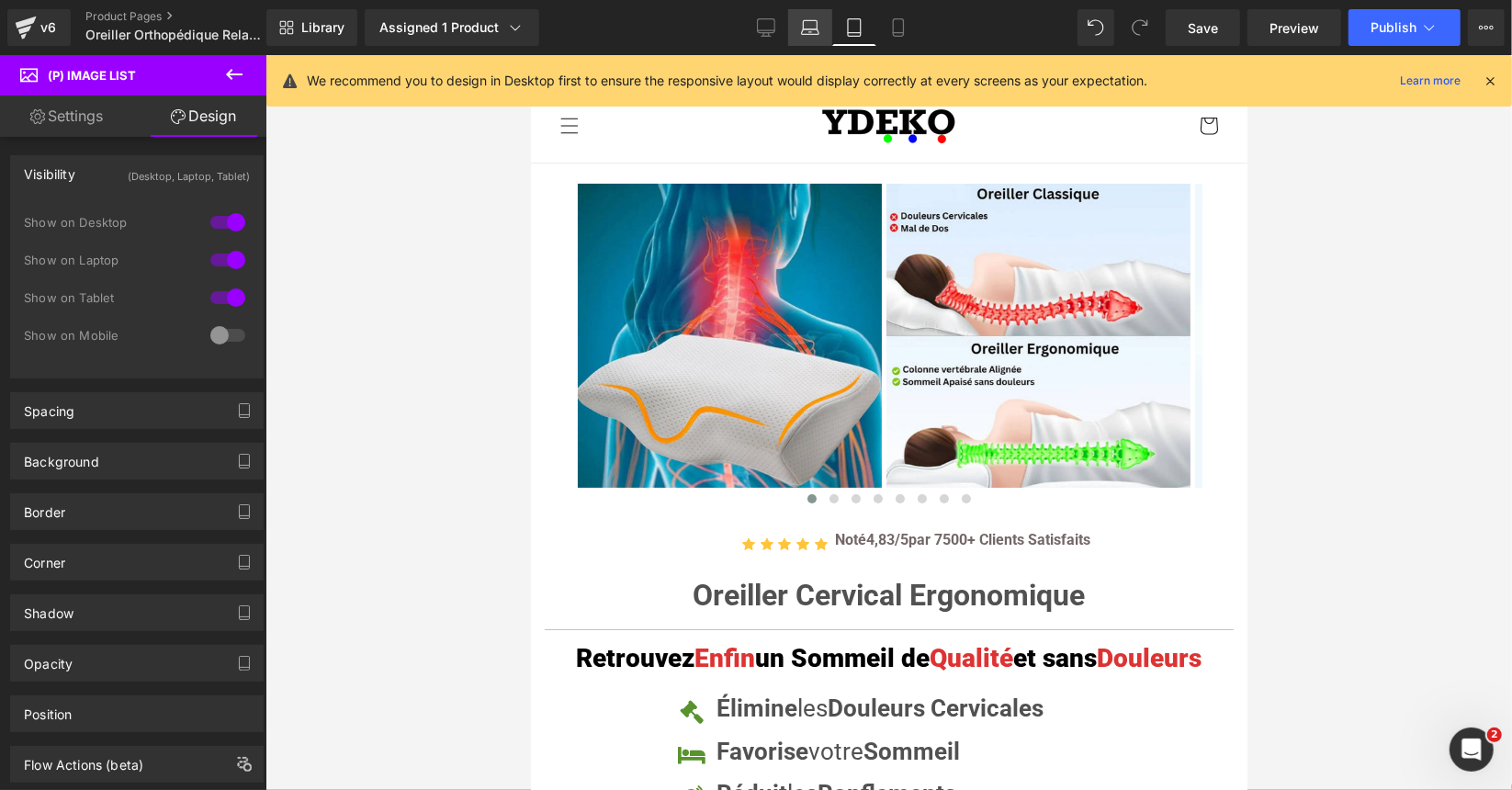
click at [814, 26] on icon at bounding box center [810, 27] width 19 height 19
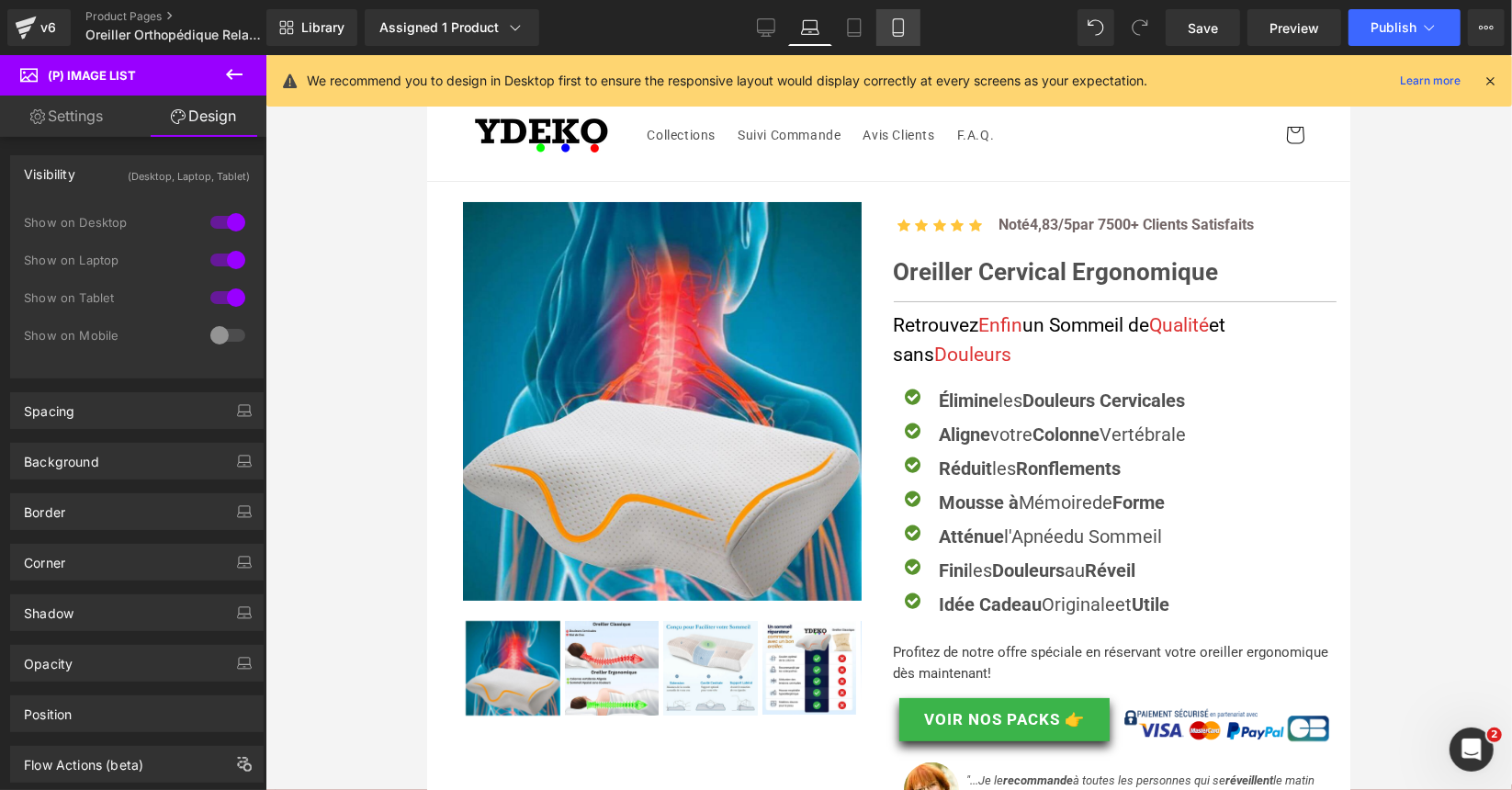
click at [899, 26] on icon at bounding box center [898, 27] width 19 height 19
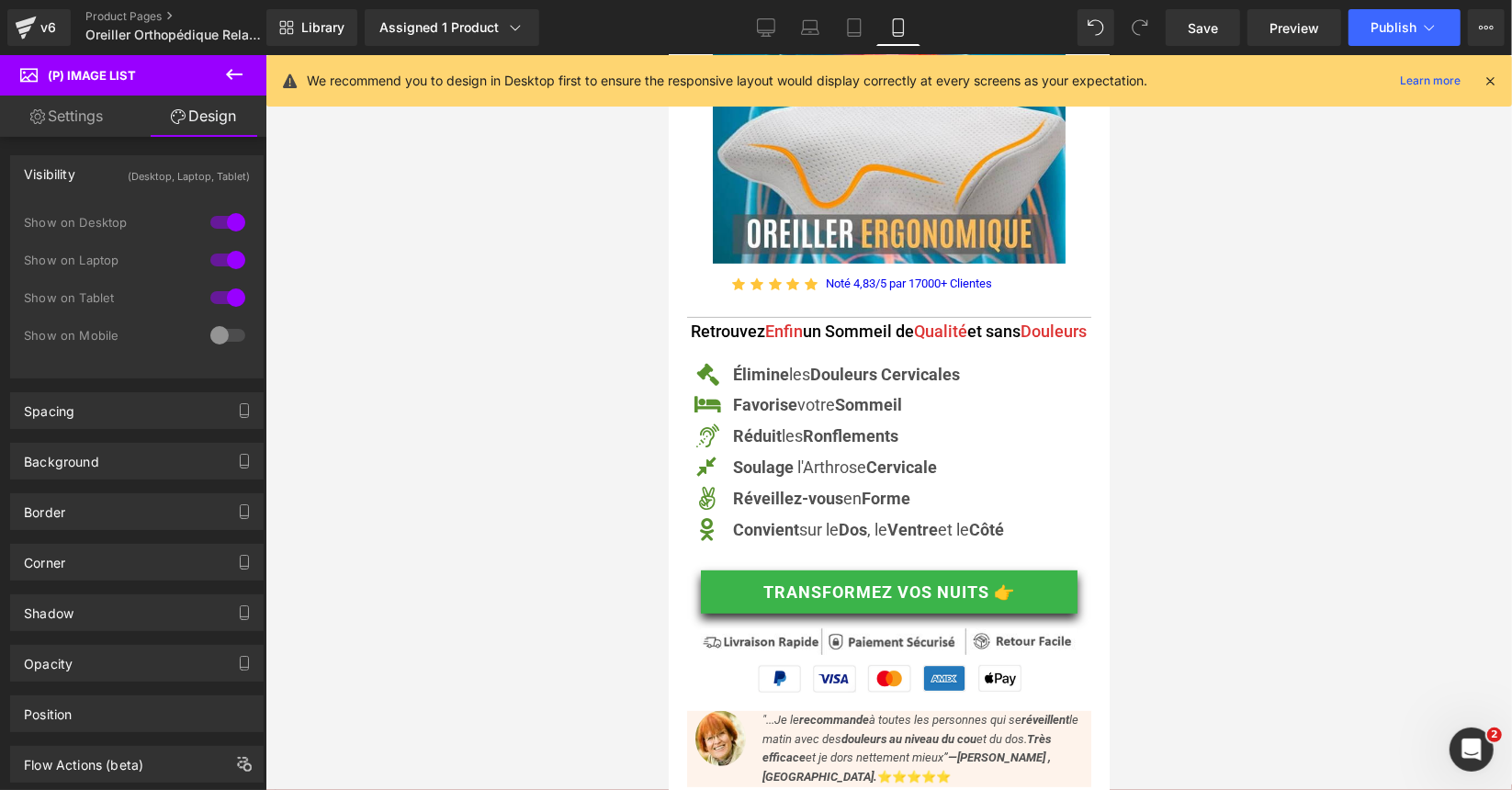
scroll to position [276, 0]
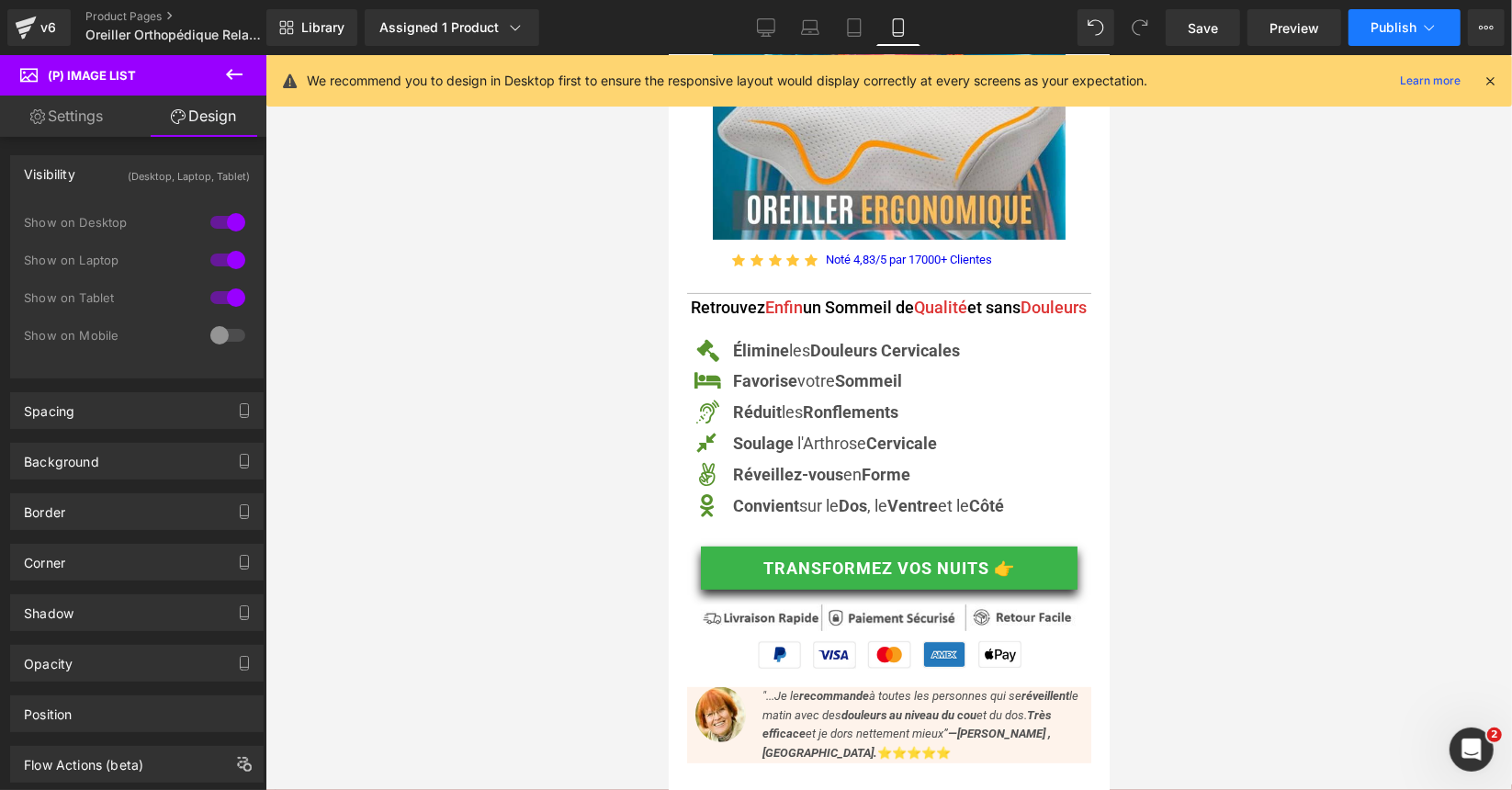
click at [1370, 33] on button "Publish" at bounding box center [1404, 26] width 112 height 36
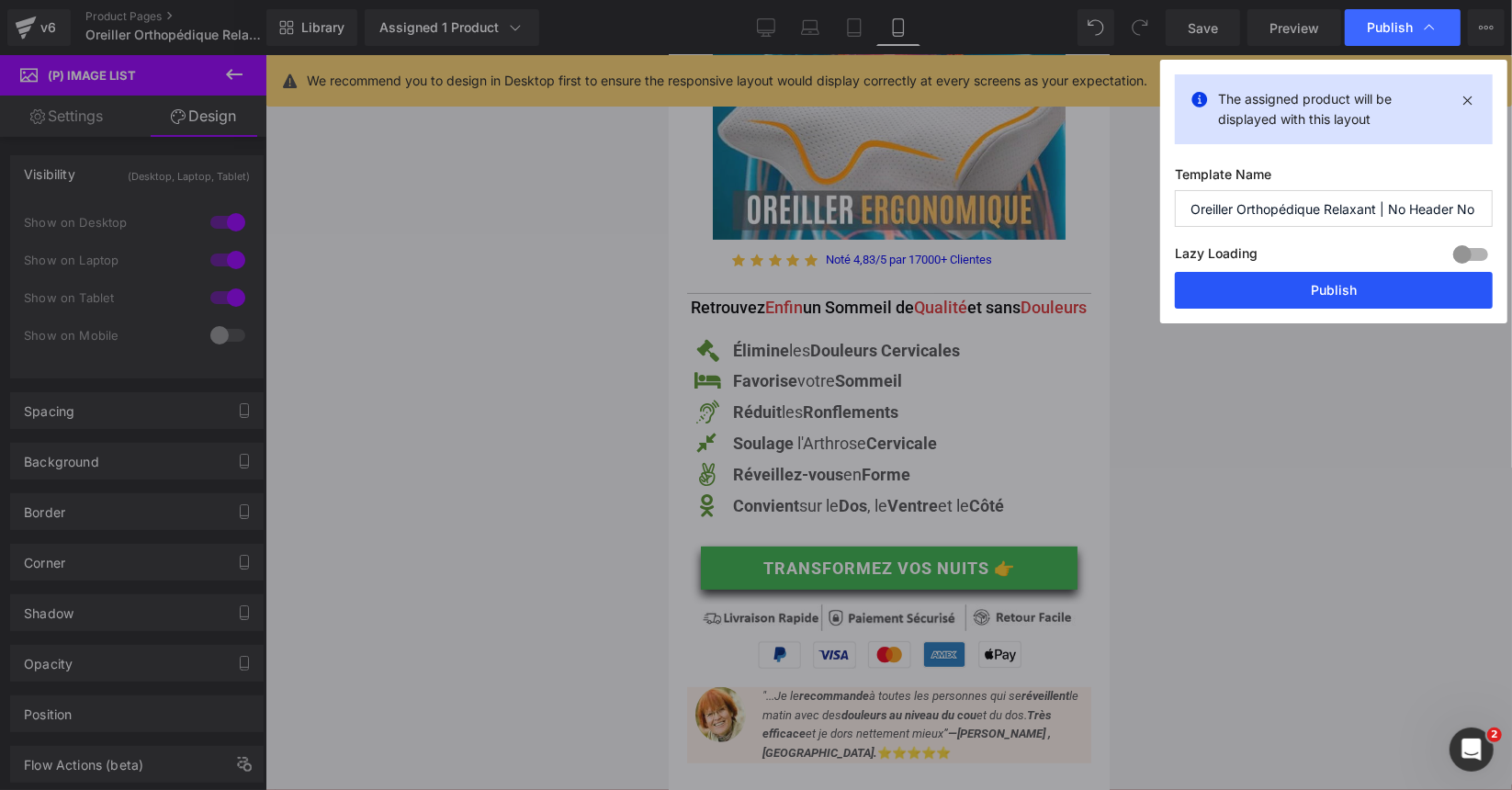
click at [1317, 294] on button "Publish" at bounding box center [1334, 290] width 318 height 36
